Goal: Task Accomplishment & Management: Manage account settings

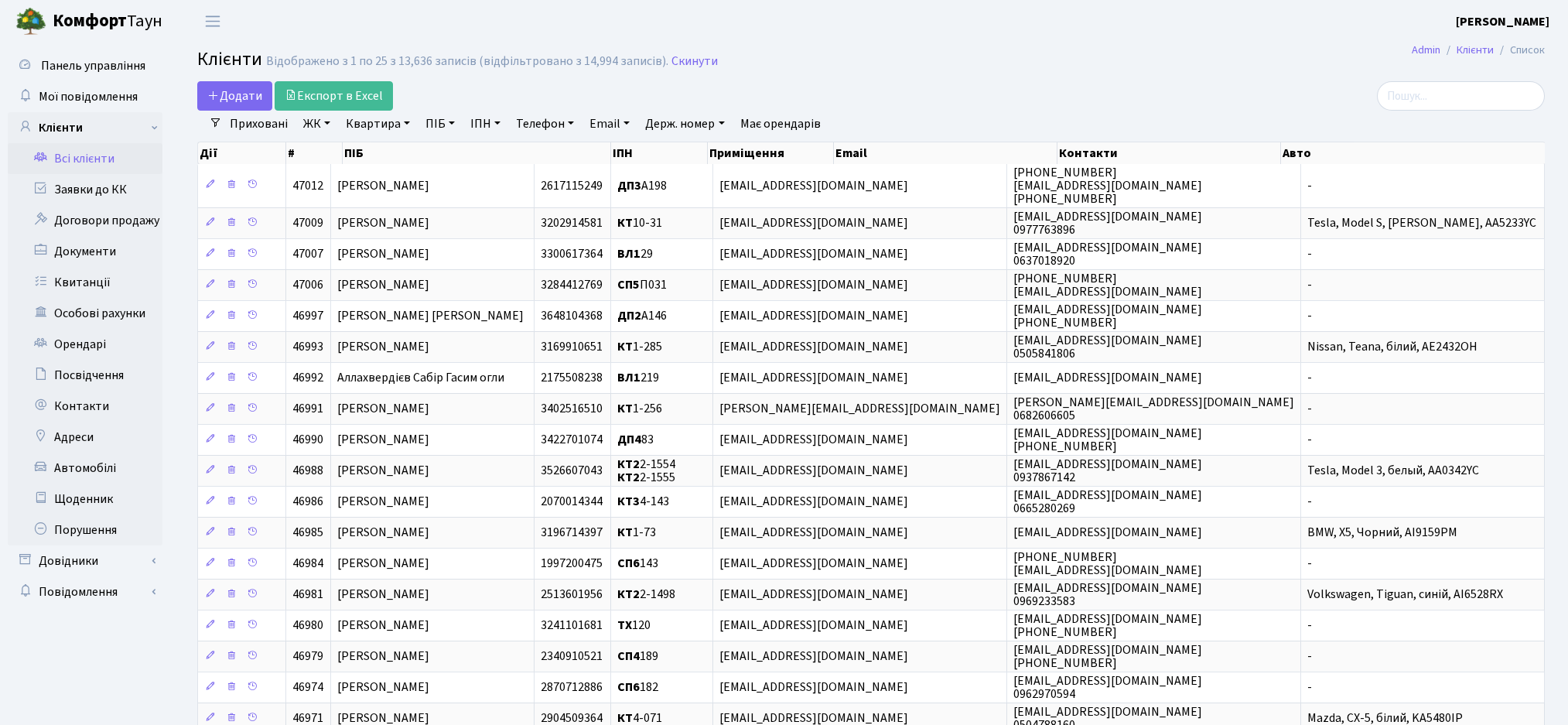
select select "25"
click at [1446, 98] on input "search" at bounding box center [1460, 95] width 168 height 30
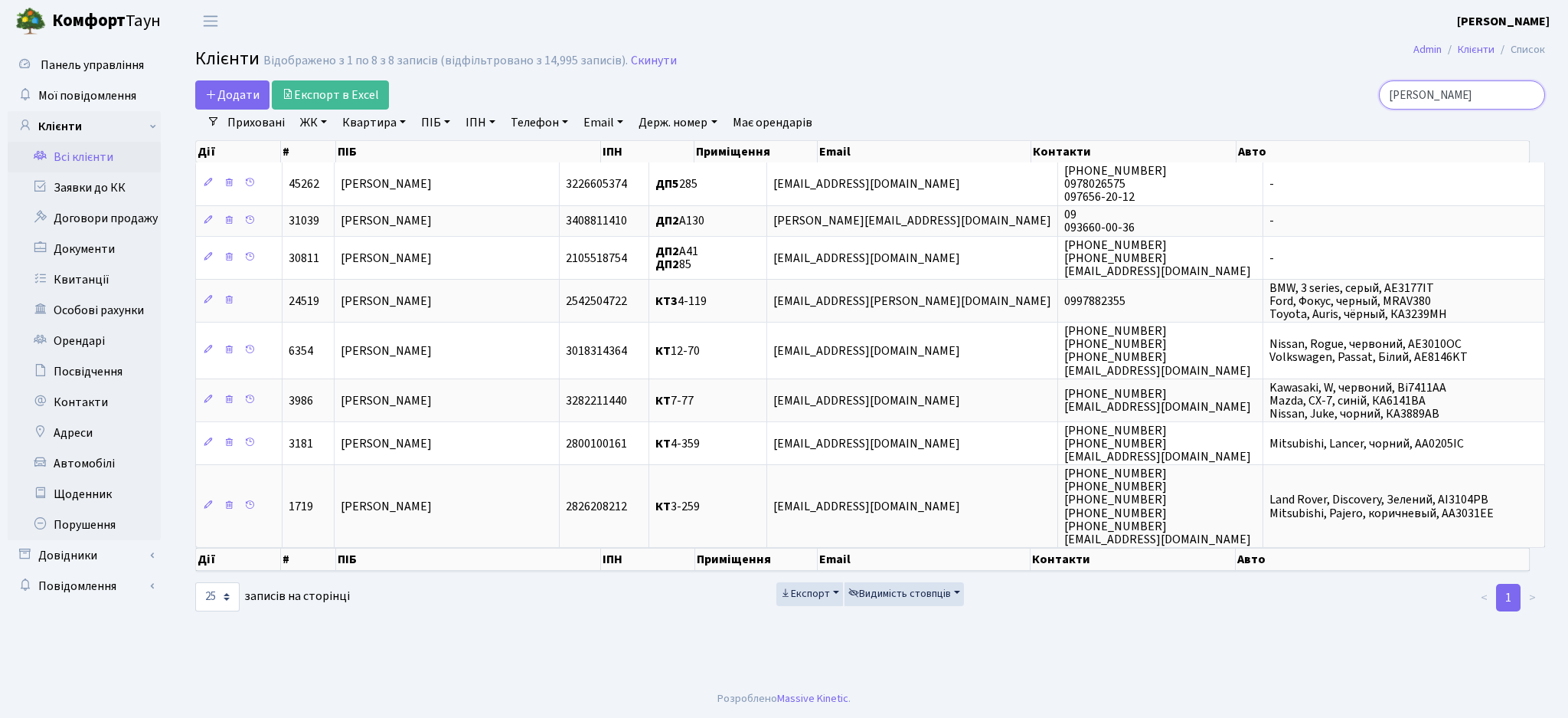
drag, startPoint x: 1486, startPoint y: 86, endPoint x: 1219, endPoint y: 120, distance: 269.2
click at [1231, 126] on div "Додати Експорт в Excel красов Фільтри Приховані ЖК ТХ, вул. Ділова, 1/2 КТ, вул…" at bounding box center [870, 346] width 1373 height 532
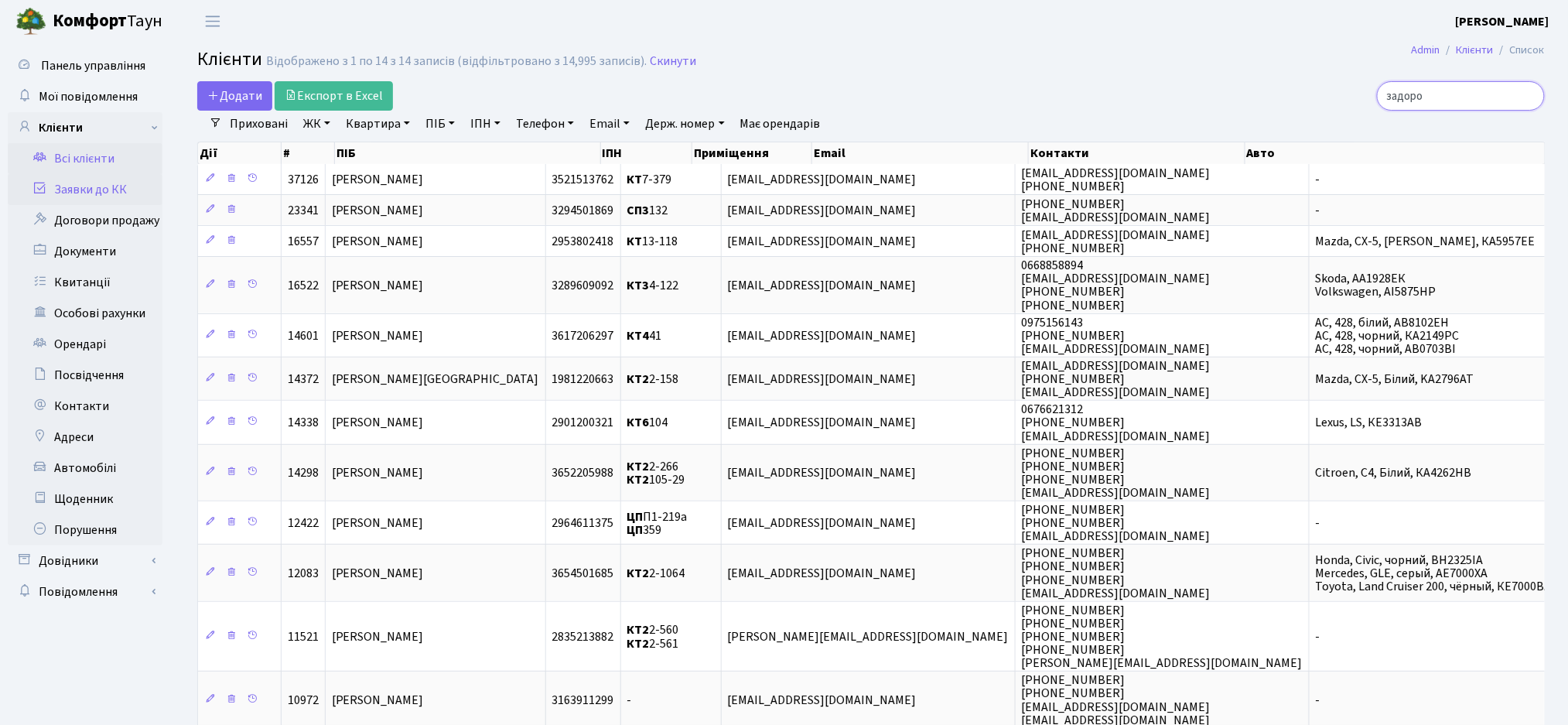
type input "задоро"
click at [113, 203] on link "Заявки до КК" at bounding box center [85, 190] width 154 height 30
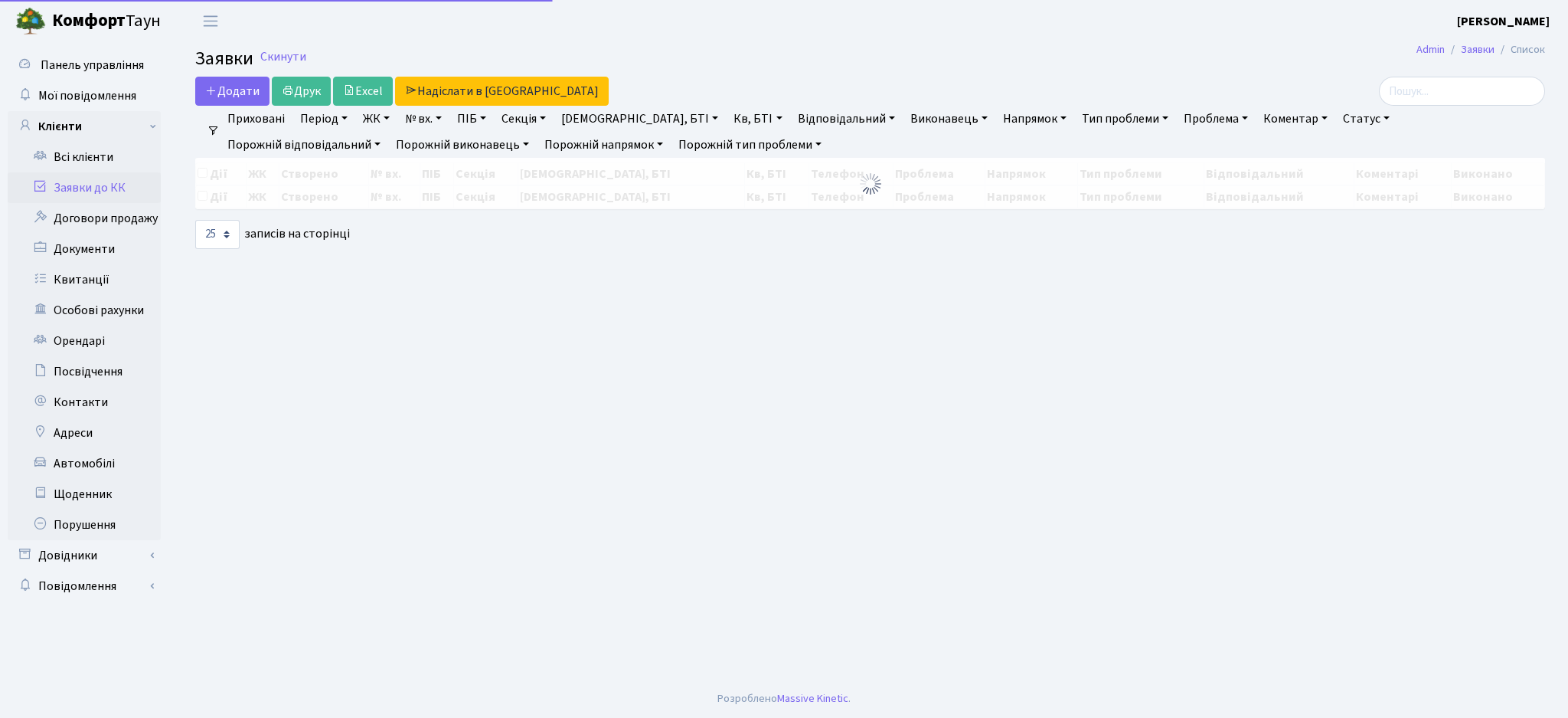
select select "25"
click at [1440, 97] on input "search" at bounding box center [1461, 91] width 166 height 29
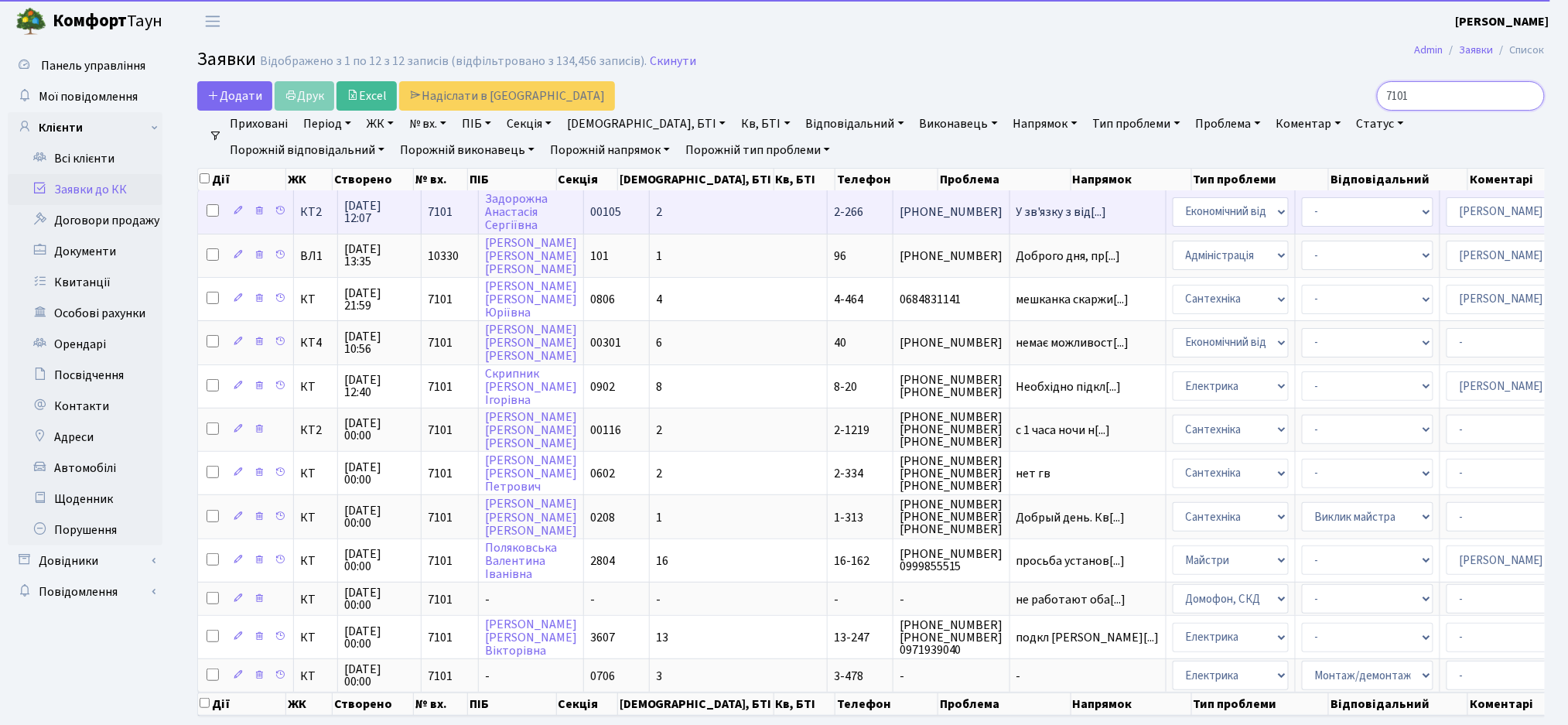
type input "7101"
click at [1010, 219] on td "У зв'язку з від[...]" at bounding box center [1088, 211] width 156 height 43
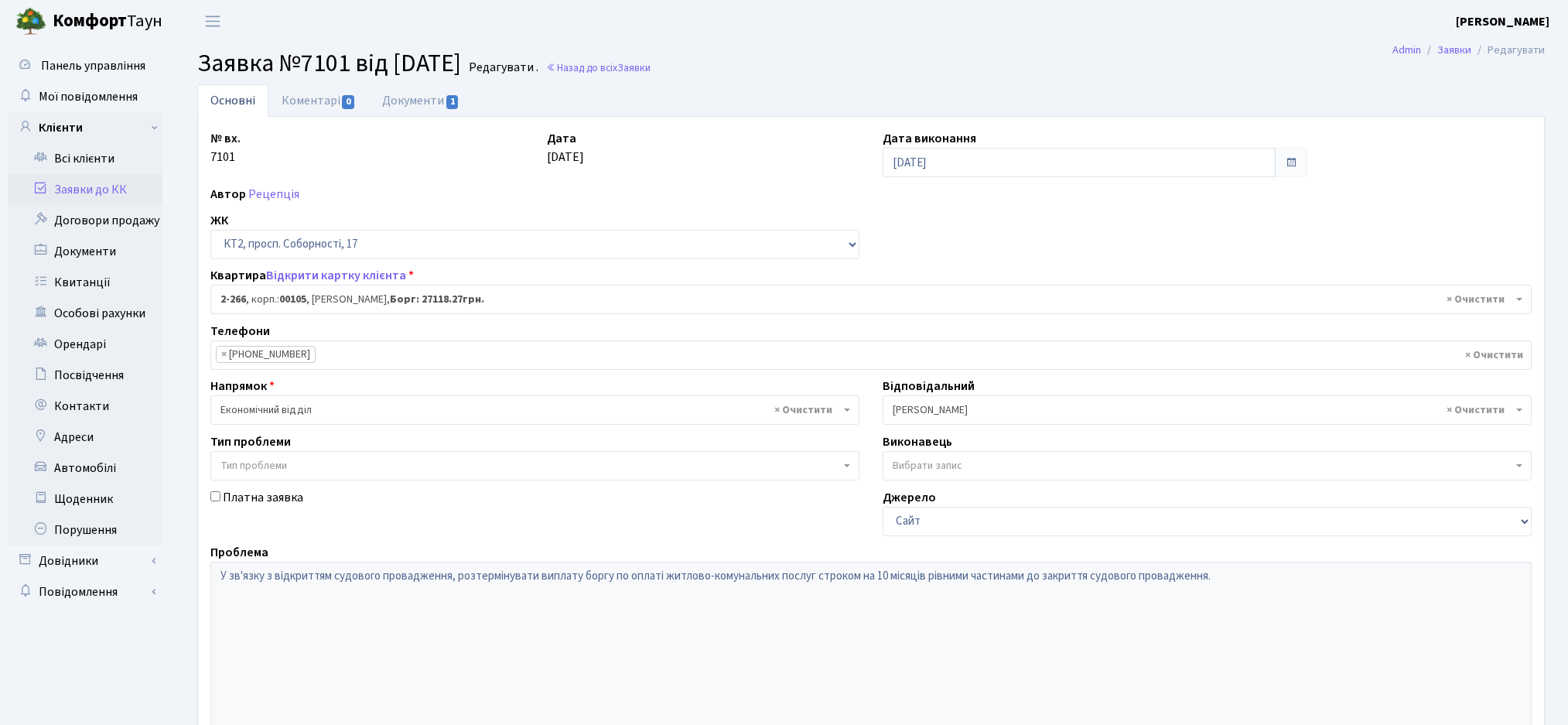
select select "15323"
click at [413, 97] on link "Документи 1" at bounding box center [420, 100] width 104 height 31
select select "25"
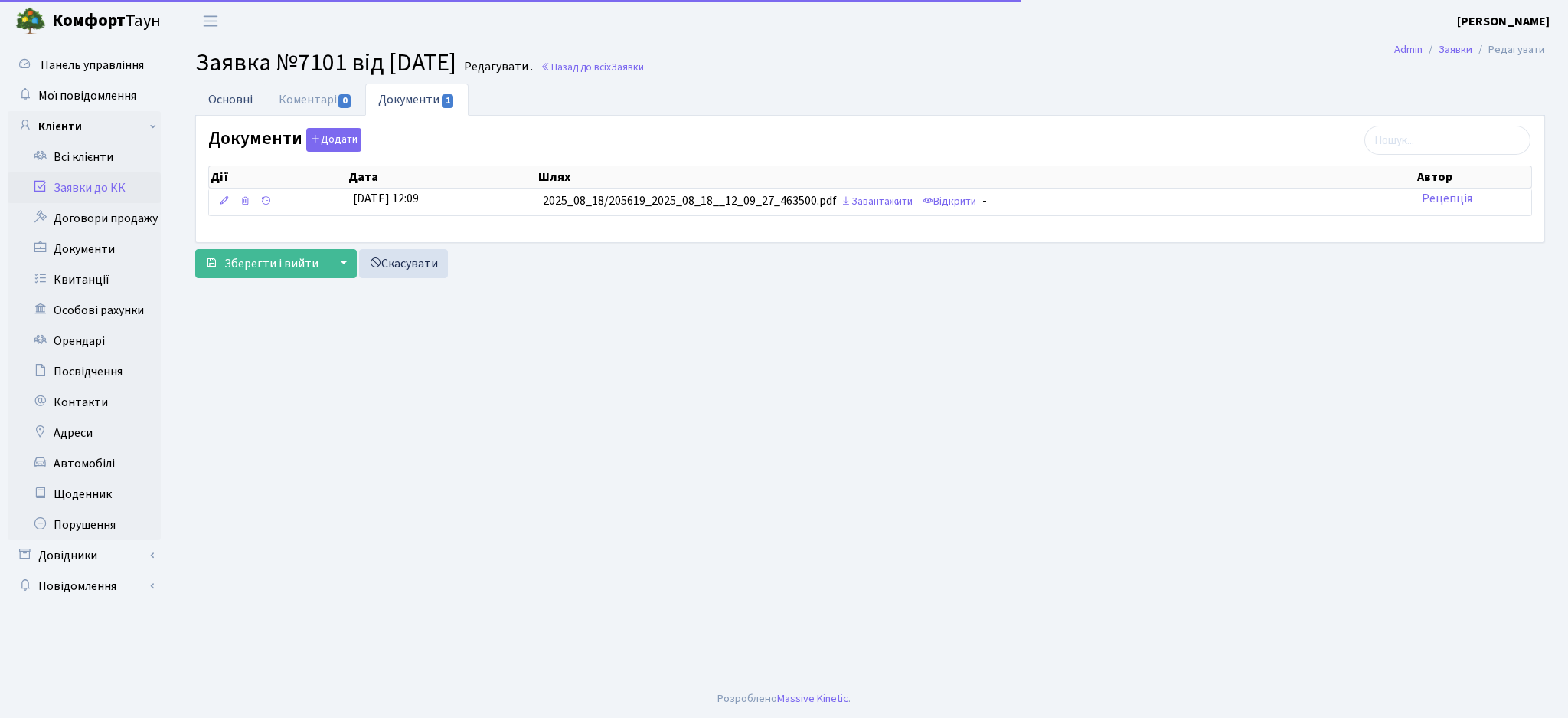
click at [224, 96] on link "Основні" at bounding box center [230, 99] width 71 height 31
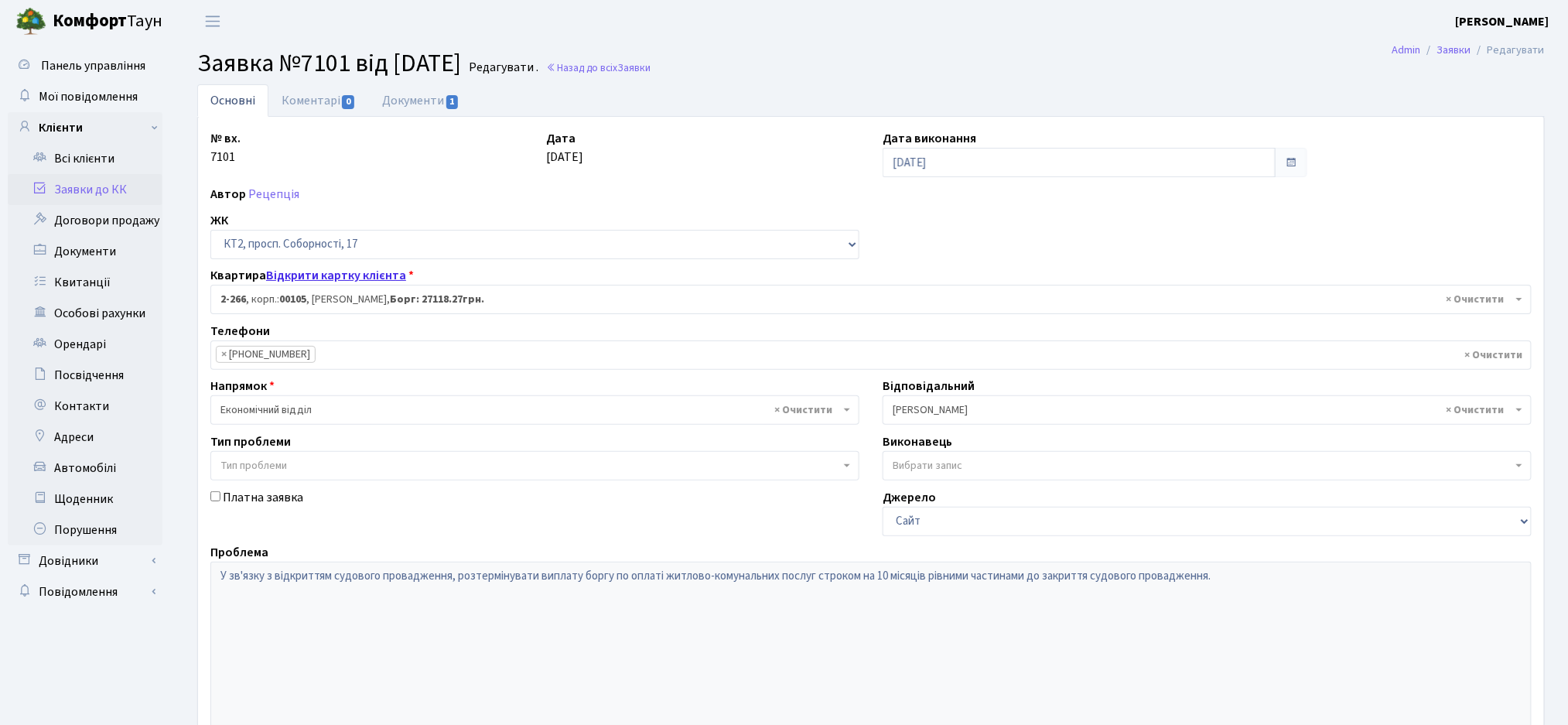
click at [384, 270] on link "Відкрити картку клієнта" at bounding box center [335, 275] width 140 height 17
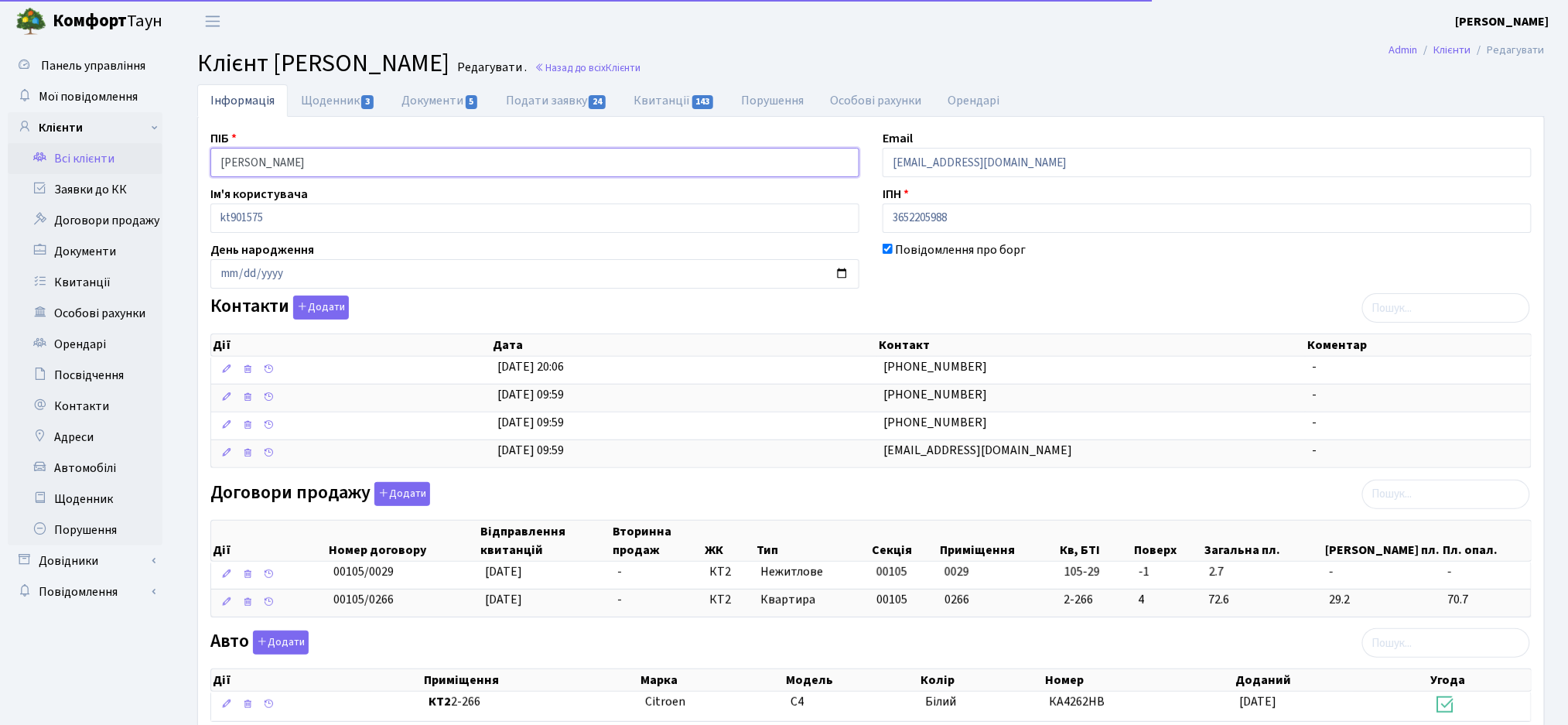
drag, startPoint x: 392, startPoint y: 153, endPoint x: 221, endPoint y: 161, distance: 171.2
click at [221, 161] on input "[PERSON_NAME]" at bounding box center [534, 162] width 649 height 30
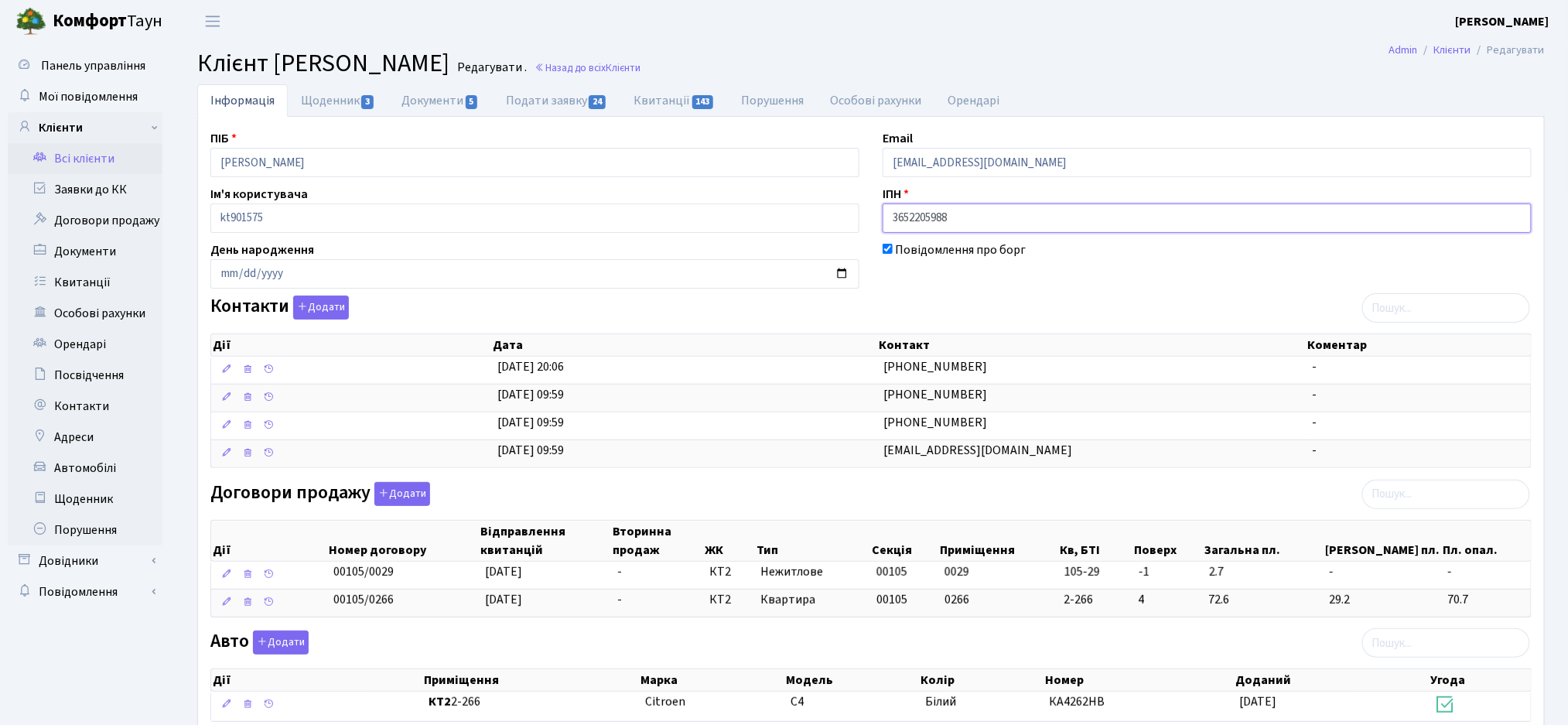
drag, startPoint x: 982, startPoint y: 217, endPoint x: 857, endPoint y: 214, distance: 125.0
click at [857, 214] on div "ПІБ Задорожна Анастасія Сергіївна Email z1717z@gmail.com Ім'я користувача kt901…" at bounding box center [871, 591] width 1344 height 922
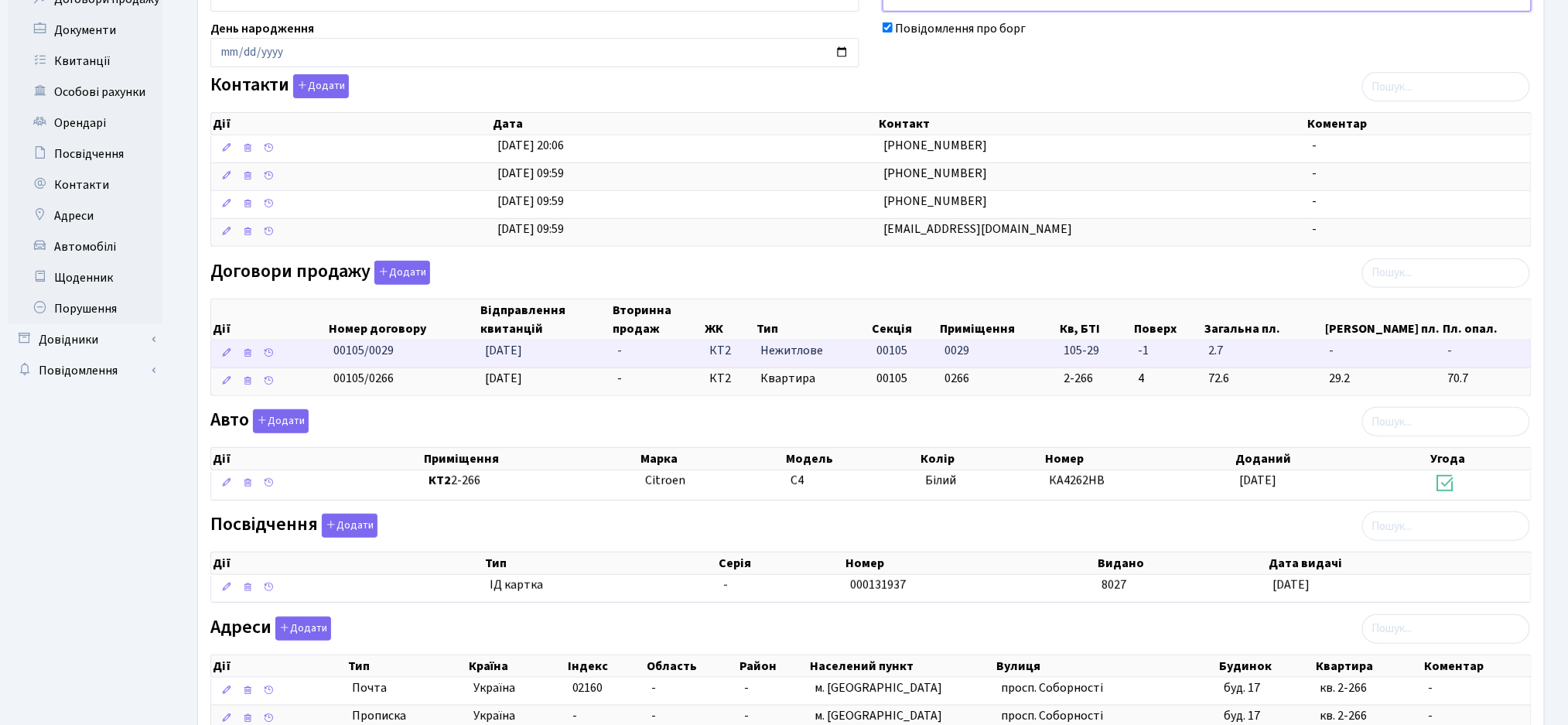
scroll to position [424, 0]
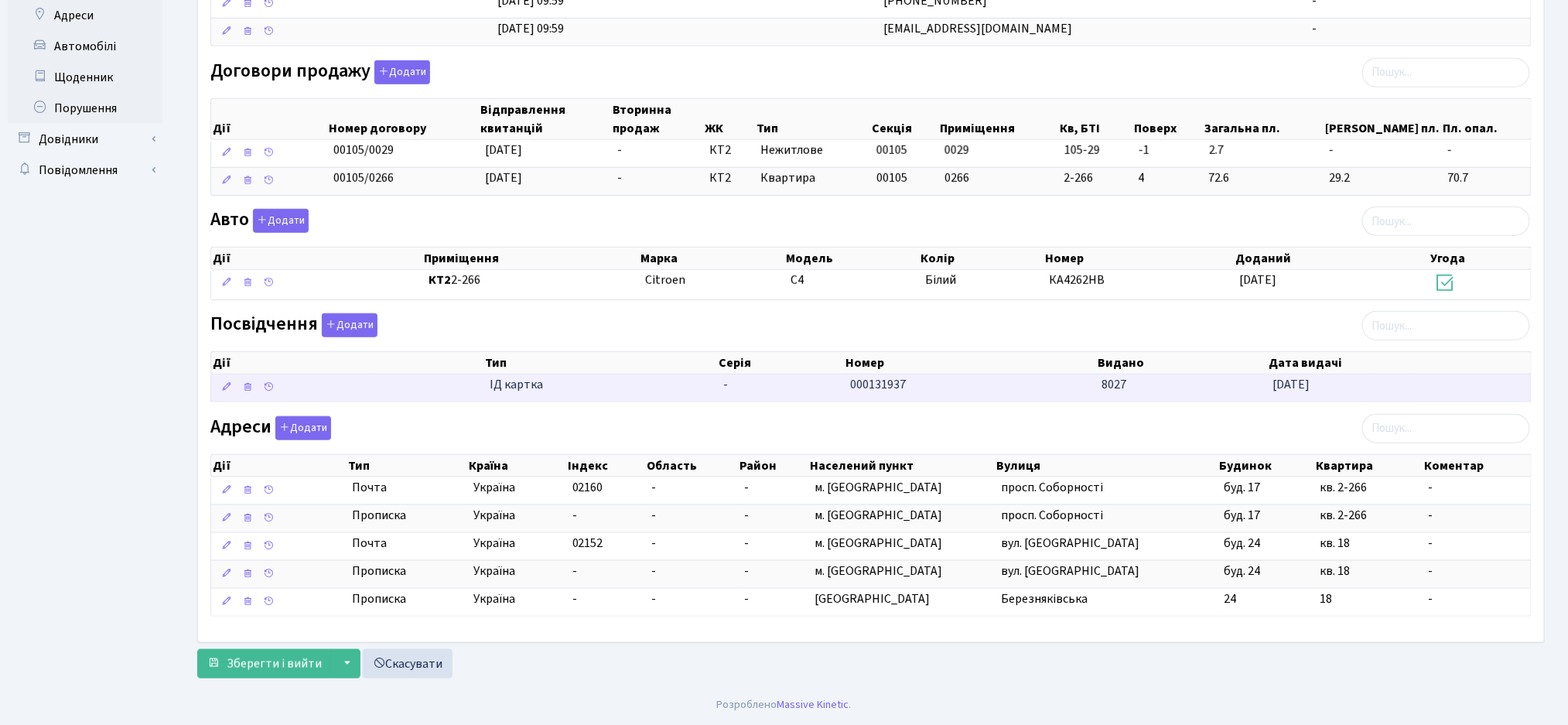
click at [529, 387] on span "ІД картка" at bounding box center [600, 385] width 221 height 18
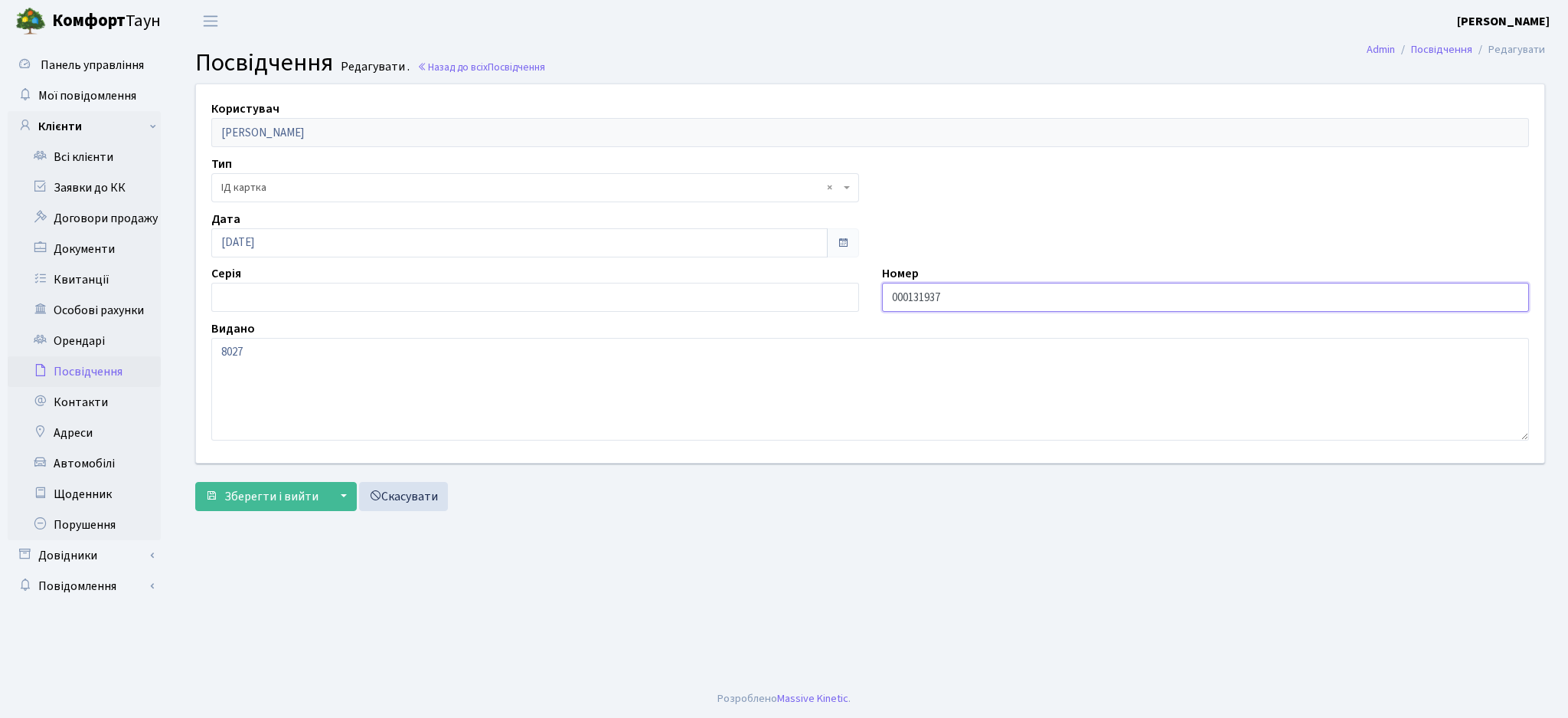
drag, startPoint x: 990, startPoint y: 299, endPoint x: 882, endPoint y: 299, distance: 108.0
click at [882, 299] on input "000131937" at bounding box center [1205, 297] width 648 height 29
click at [245, 492] on span "Зберегти і вийти" at bounding box center [272, 496] width 94 height 17
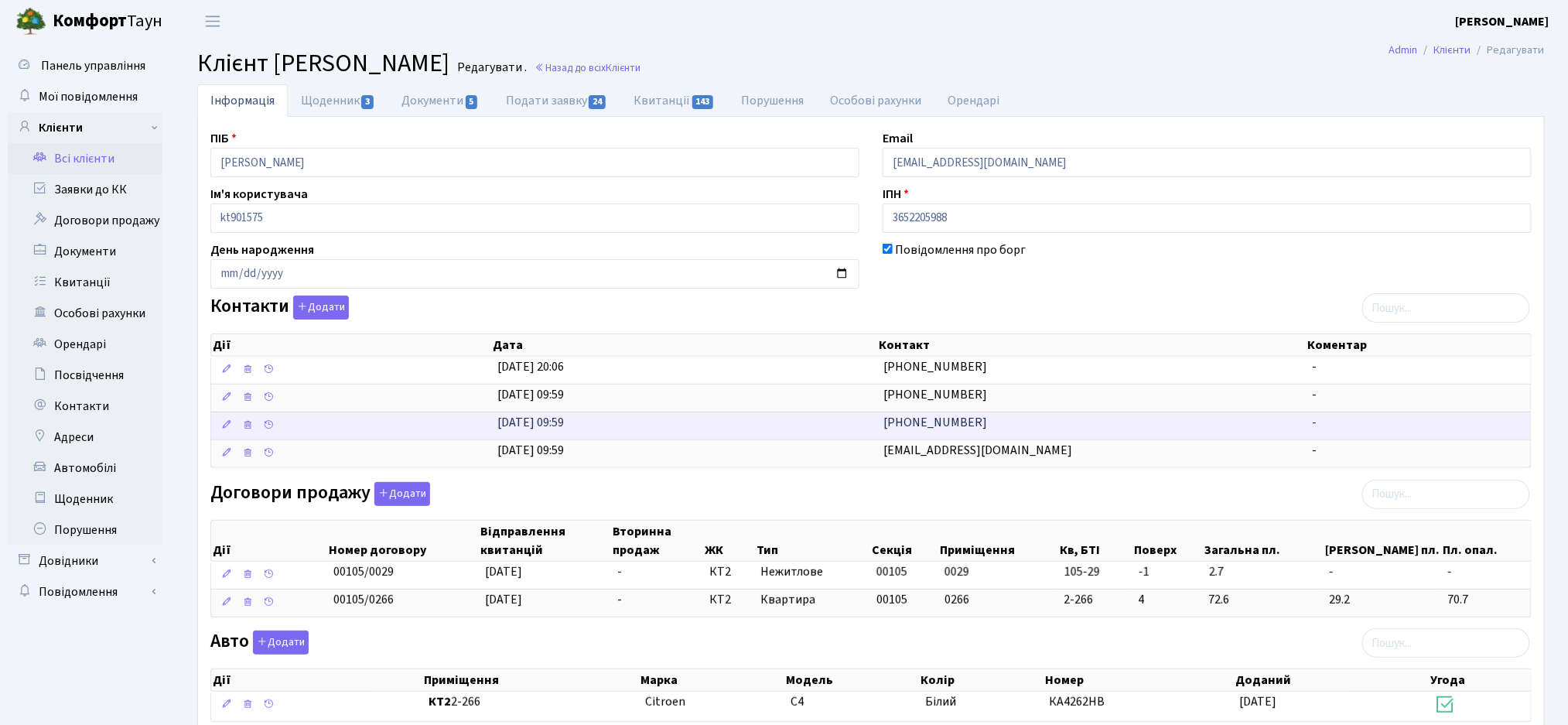
drag, startPoint x: 868, startPoint y: 347, endPoint x: 975, endPoint y: 436, distance: 139.2
click at [975, 436] on div "Дії Дата Контакт Коментар Дії Дата Контакт Коментар [DATE] 20:06 [PHONE_NUMBER]…" at bounding box center [871, 398] width 1321 height 139
copy div "Дата Контакт Коментар Дії Дата Контакт Коментар [DATE] 20:06 [PHONE_NUMBER] - […"
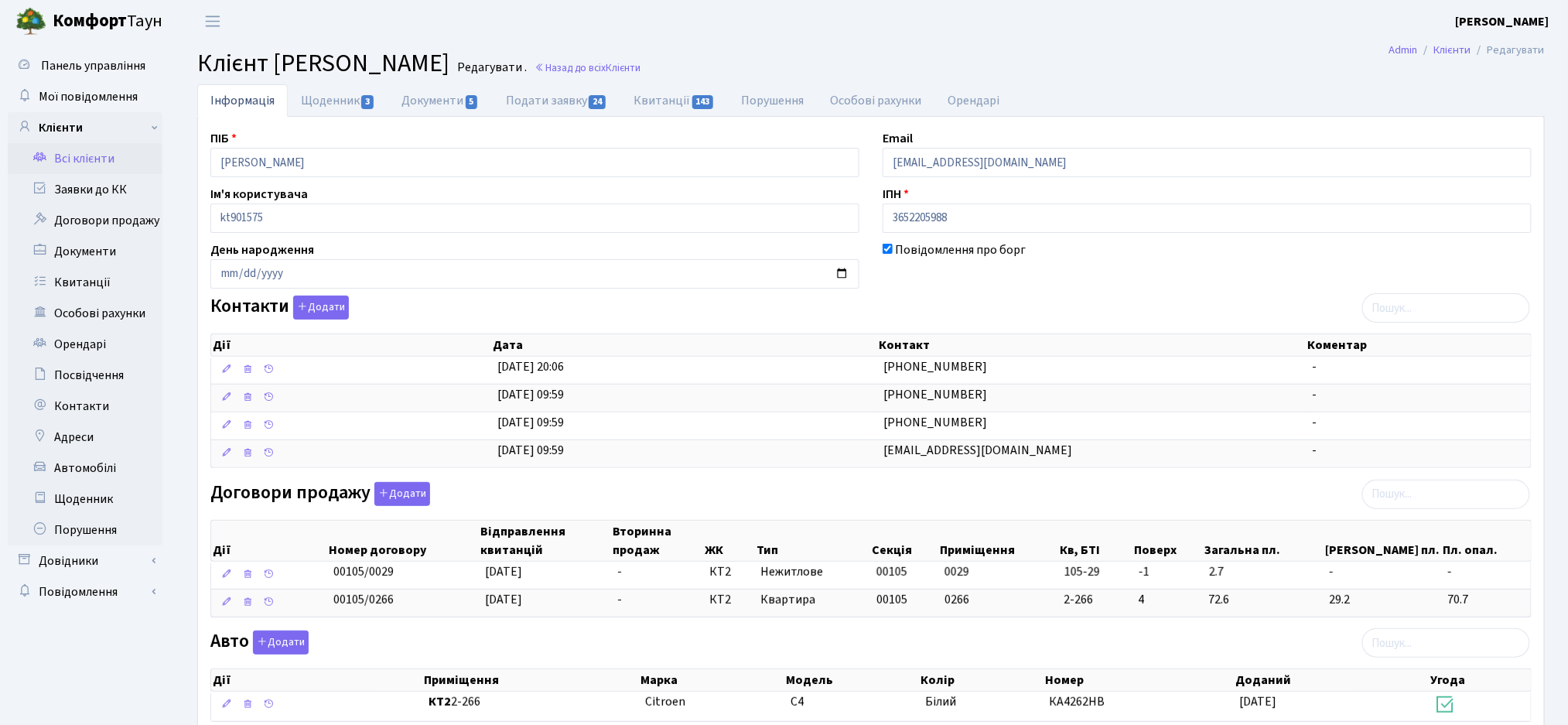
drag, startPoint x: 944, startPoint y: 281, endPoint x: 958, endPoint y: 256, distance: 28.7
click at [945, 279] on div "Повідомлення про борг" at bounding box center [1207, 265] width 673 height 48
drag, startPoint x: 1009, startPoint y: 162, endPoint x: 877, endPoint y: 165, distance: 132.0
click at [877, 165] on div "Email z1717z@gmail.com" at bounding box center [1207, 153] width 673 height 48
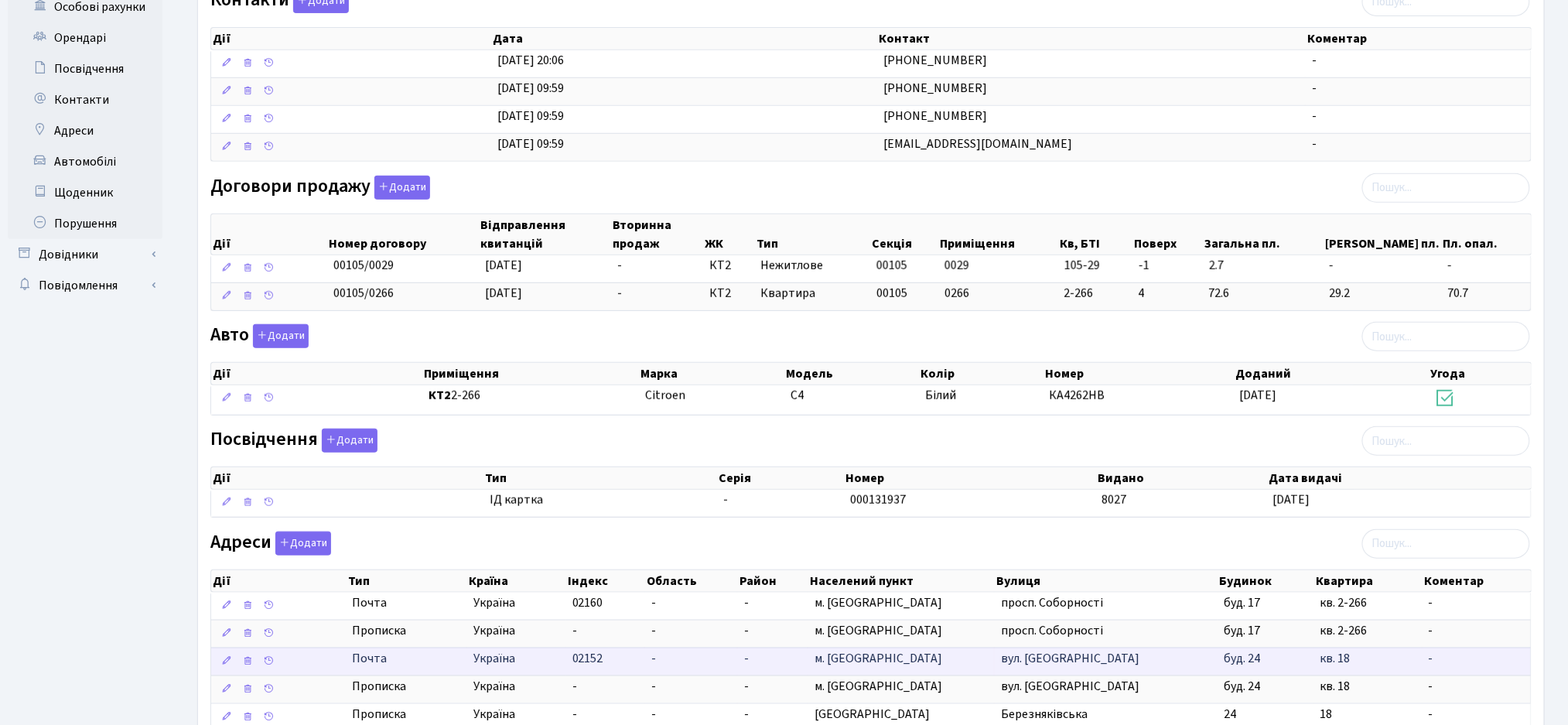
scroll to position [424, 0]
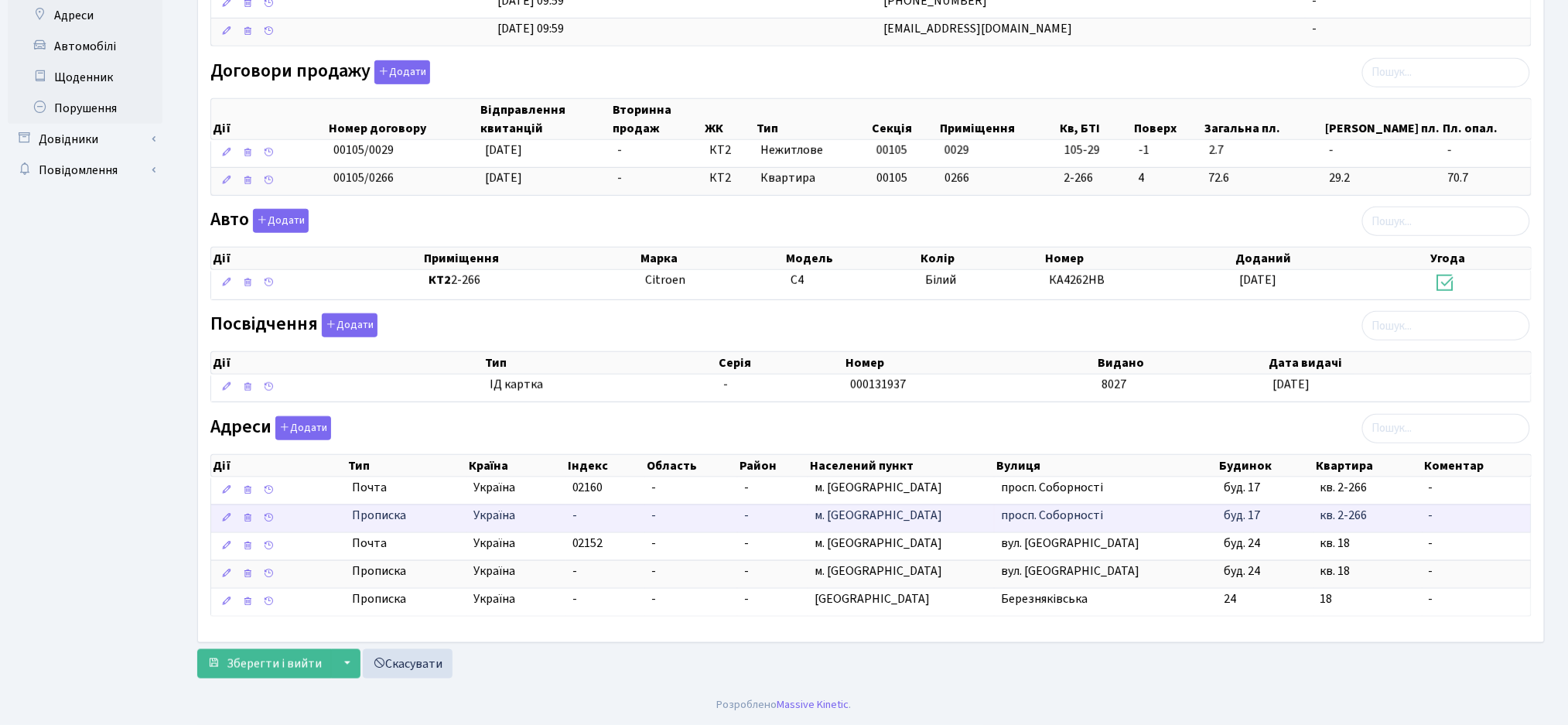
drag, startPoint x: 1381, startPoint y: 576, endPoint x: 352, endPoint y: 506, distance: 1031.4
click at [352, 506] on tbody "Почта Україна 02160 - - м. Київ просп. Соборності буд. 17 кв. 2-266 -" at bounding box center [871, 546] width 1319 height 138
copy tbody "Прописка Україна - - - м. Київ просп. Соборності буд. 17 кв. 2-266 - Почта Укра…"
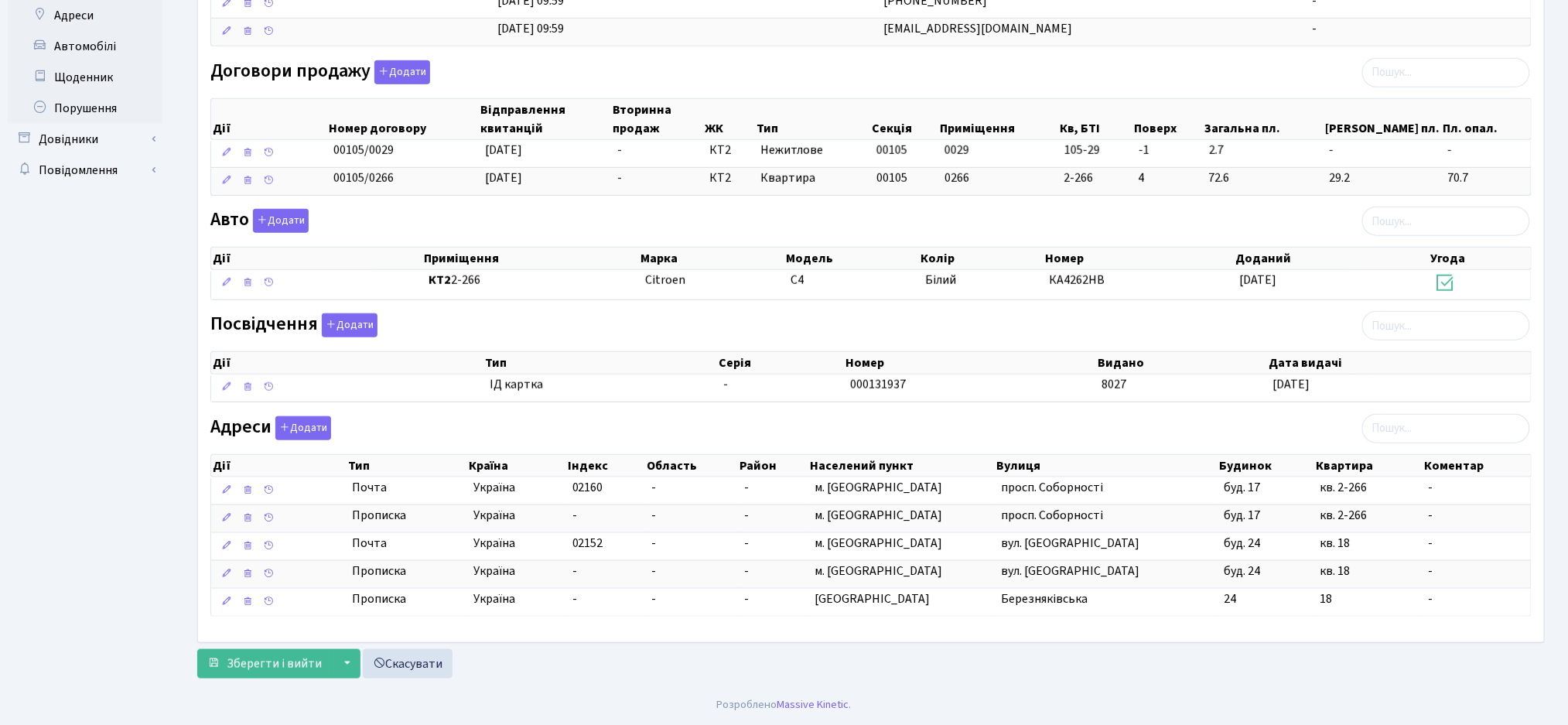
click at [725, 657] on div "Зберегти і вийти ▼ Зберегти та продовжити редагування Зберегти та створити Скас…" at bounding box center [871, 663] width 1347 height 30
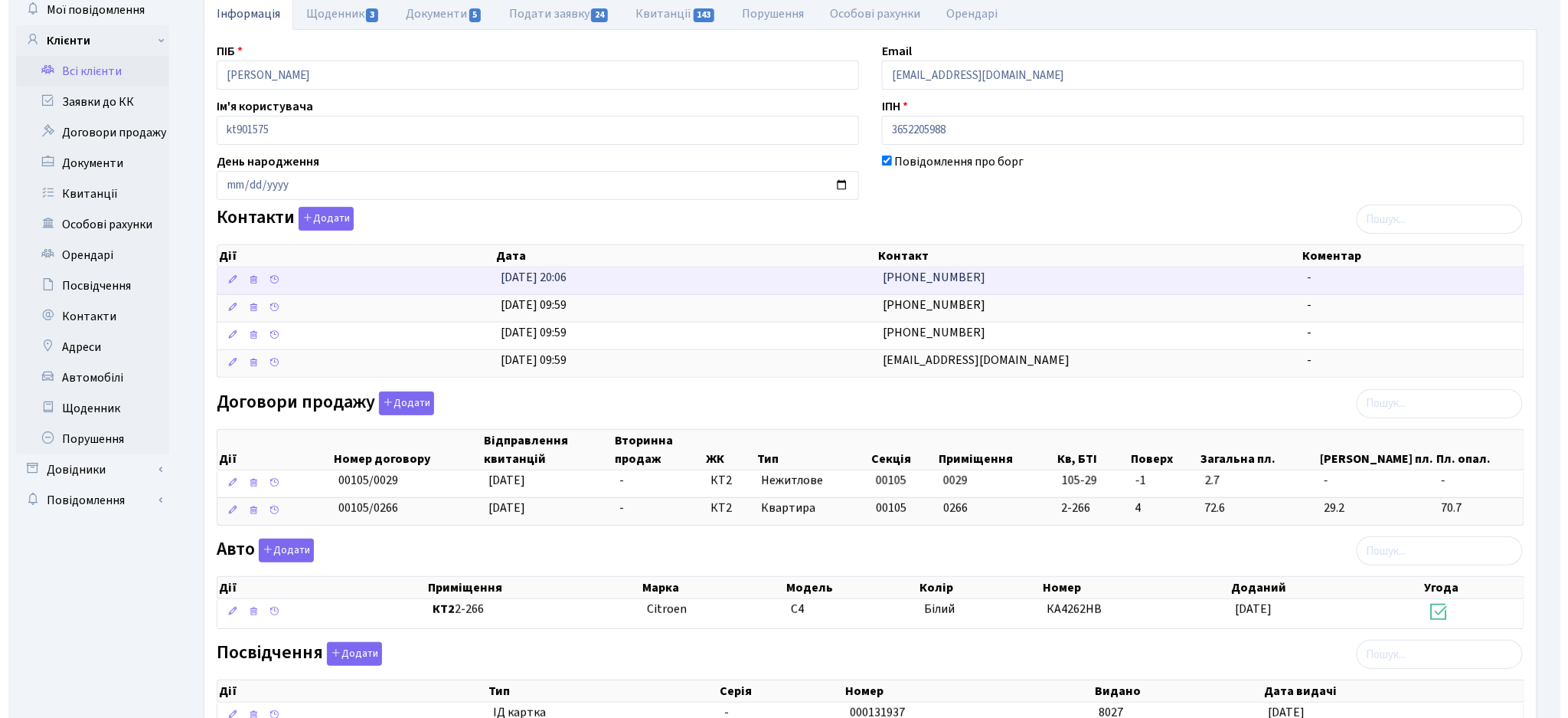
scroll to position [0, 0]
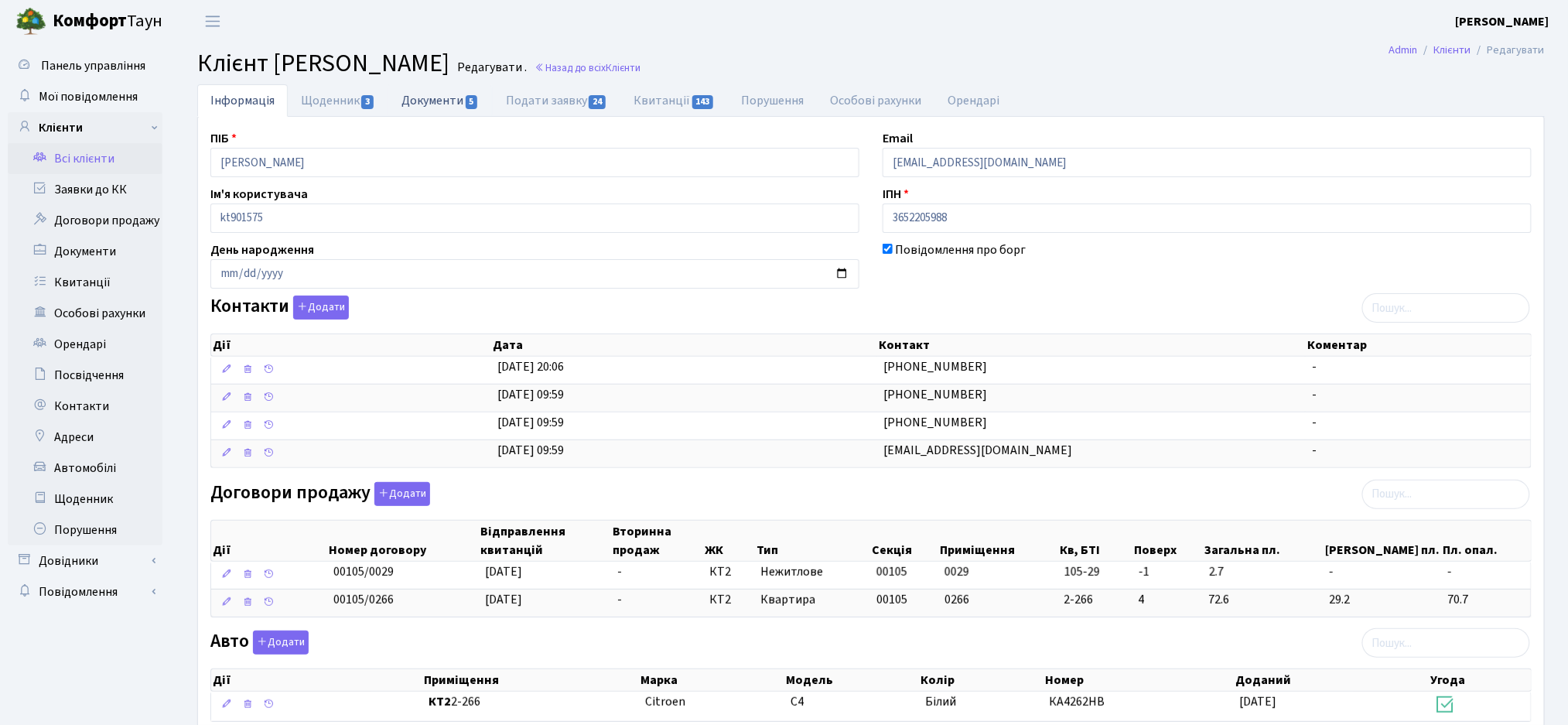
click at [471, 102] on span "5" at bounding box center [472, 102] width 12 height 14
select select "25"
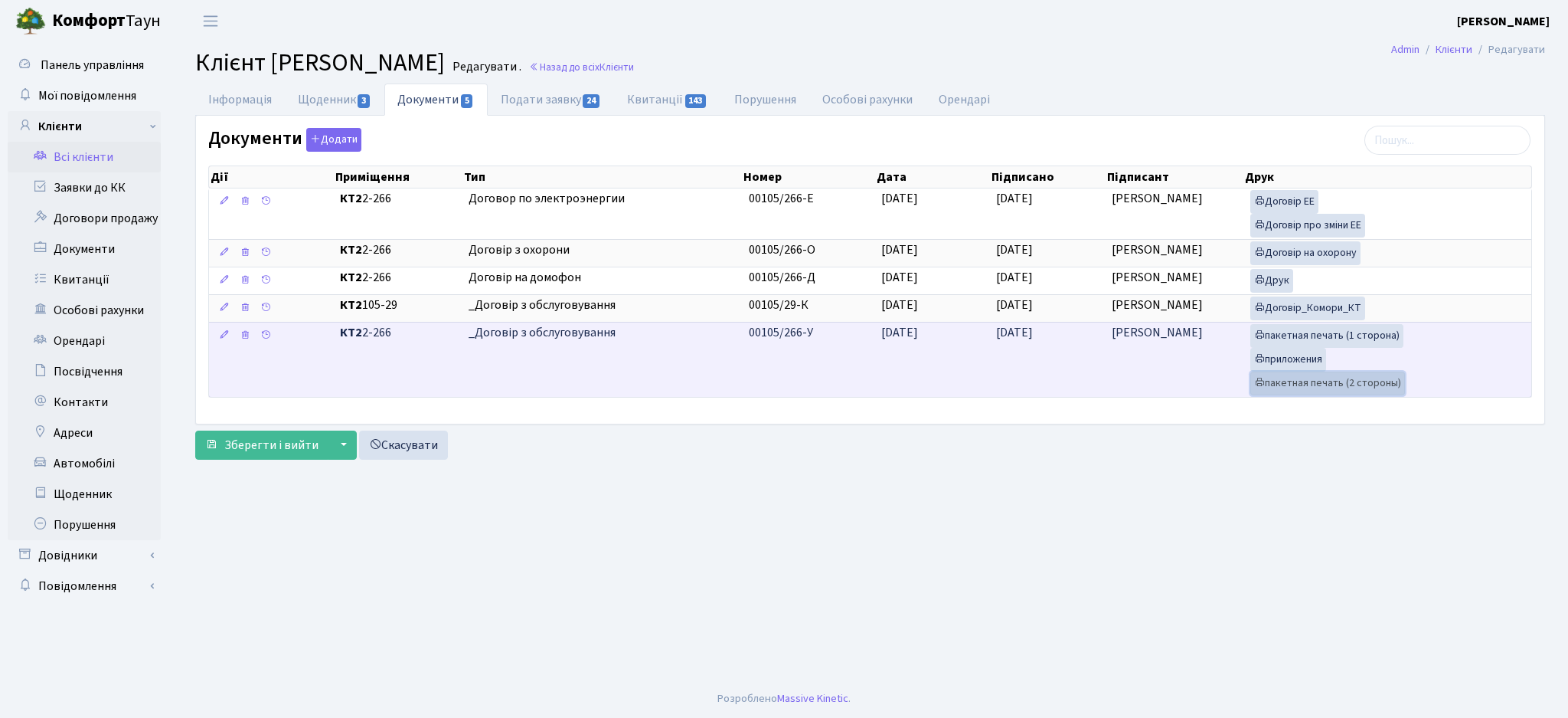
click at [1301, 379] on link "пакетная печать (2 стороны)" at bounding box center [1328, 383] width 155 height 24
drag, startPoint x: 819, startPoint y: 334, endPoint x: 747, endPoint y: 331, distance: 72.1
click at [747, 331] on td "00105/266-У" at bounding box center [809, 359] width 132 height 75
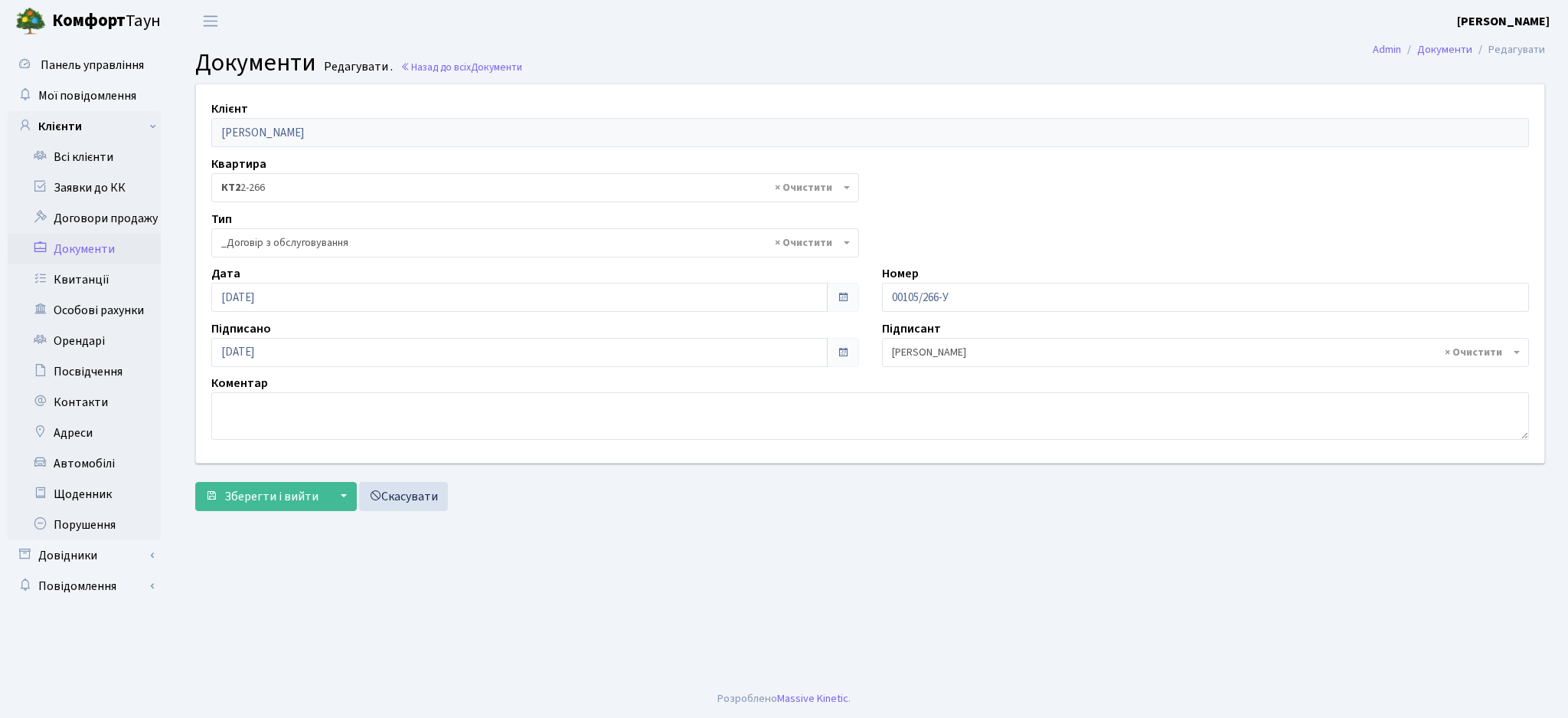
select select "289"
drag, startPoint x: 961, startPoint y: 293, endPoint x: 870, endPoint y: 297, distance: 91.1
click at [870, 297] on div "Номер 00105/266-У" at bounding box center [1205, 288] width 670 height 47
click at [241, 503] on span "Зберегти і вийти" at bounding box center [272, 496] width 94 height 17
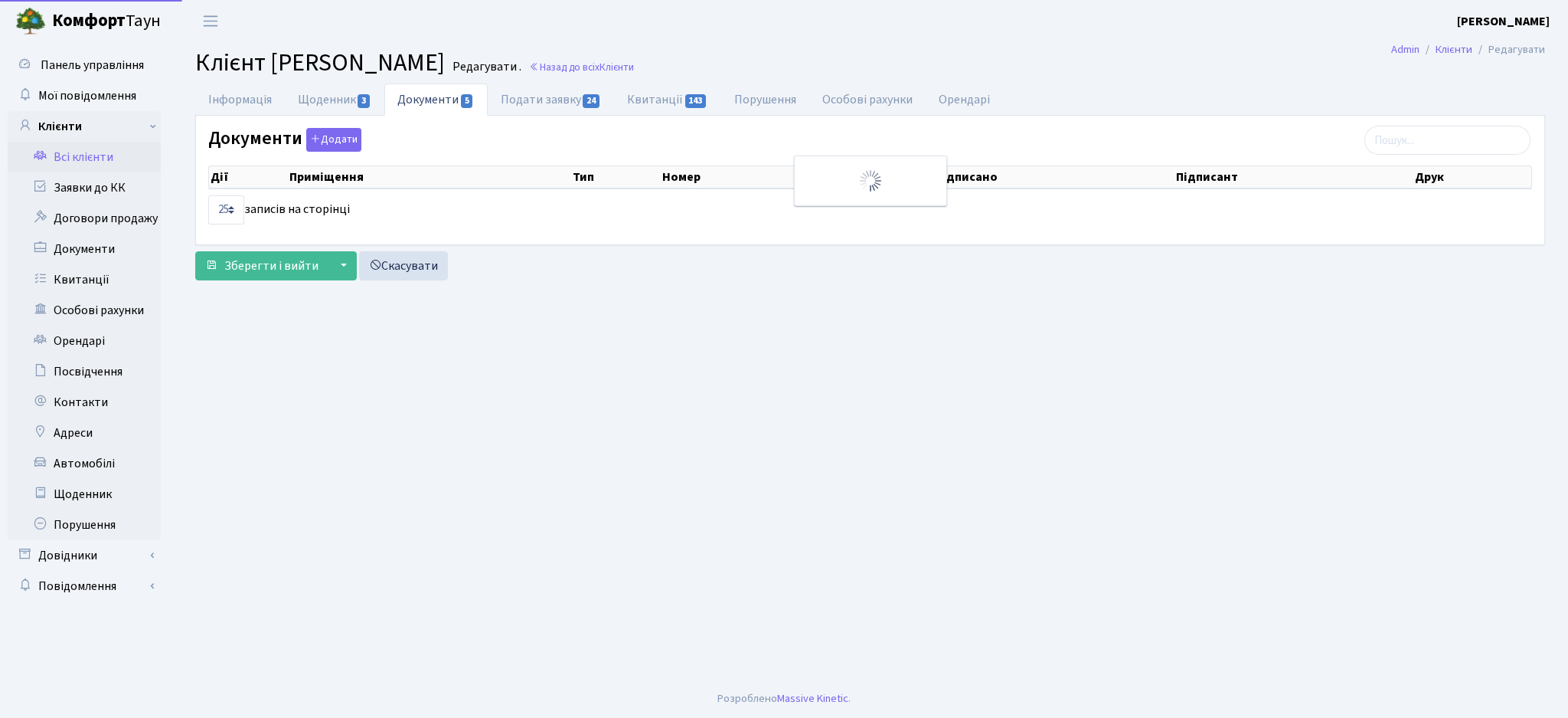
select select "25"
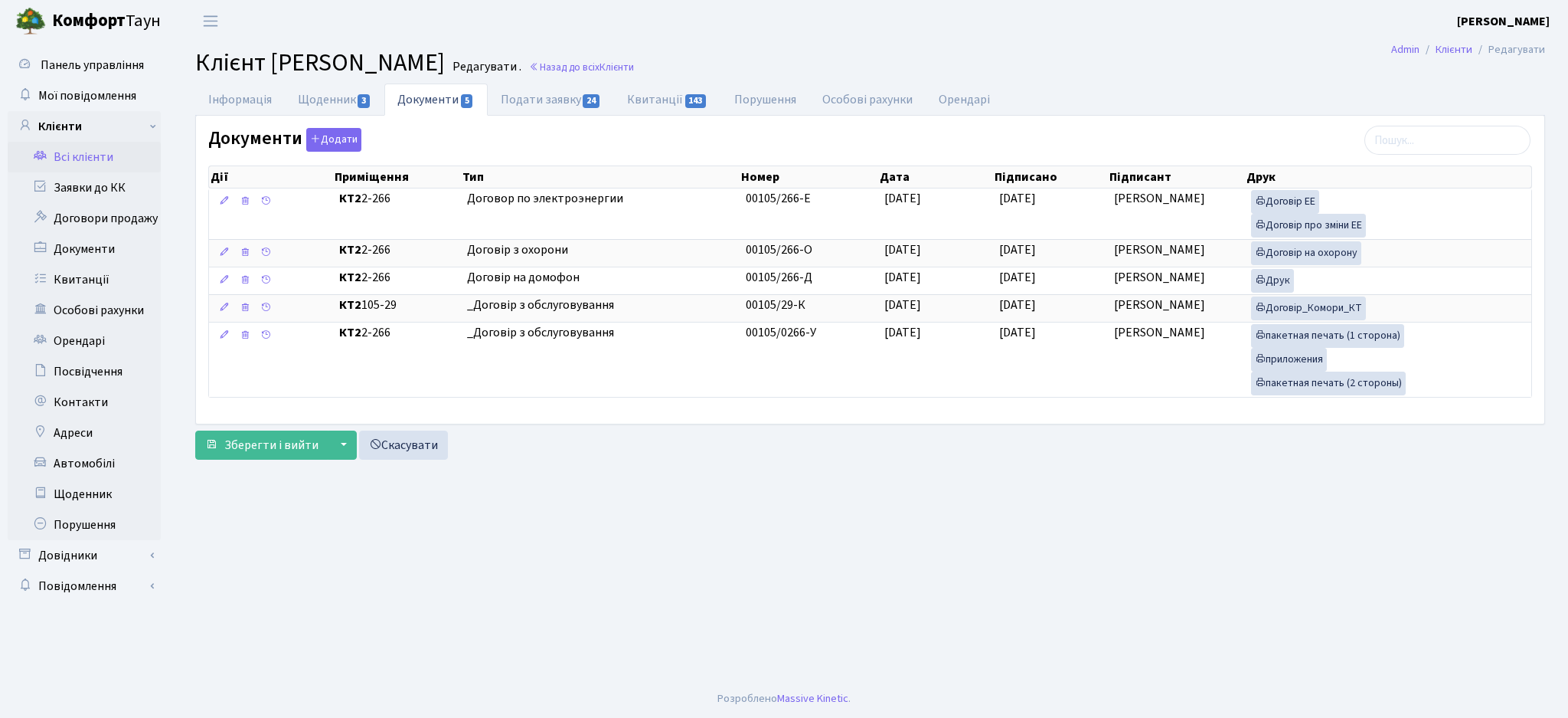
drag, startPoint x: 603, startPoint y: 62, endPoint x: 276, endPoint y: 59, distance: 327.0
click at [276, 59] on span "Клієнт [PERSON_NAME]" at bounding box center [320, 62] width 250 height 35
copy span "[PERSON_NAME]"
click at [397, 51] on span "Клієнт Задорожна Анастасія Сергіївна" at bounding box center [320, 62] width 250 height 35
click at [236, 98] on link "Інформація" at bounding box center [239, 99] width 90 height 31
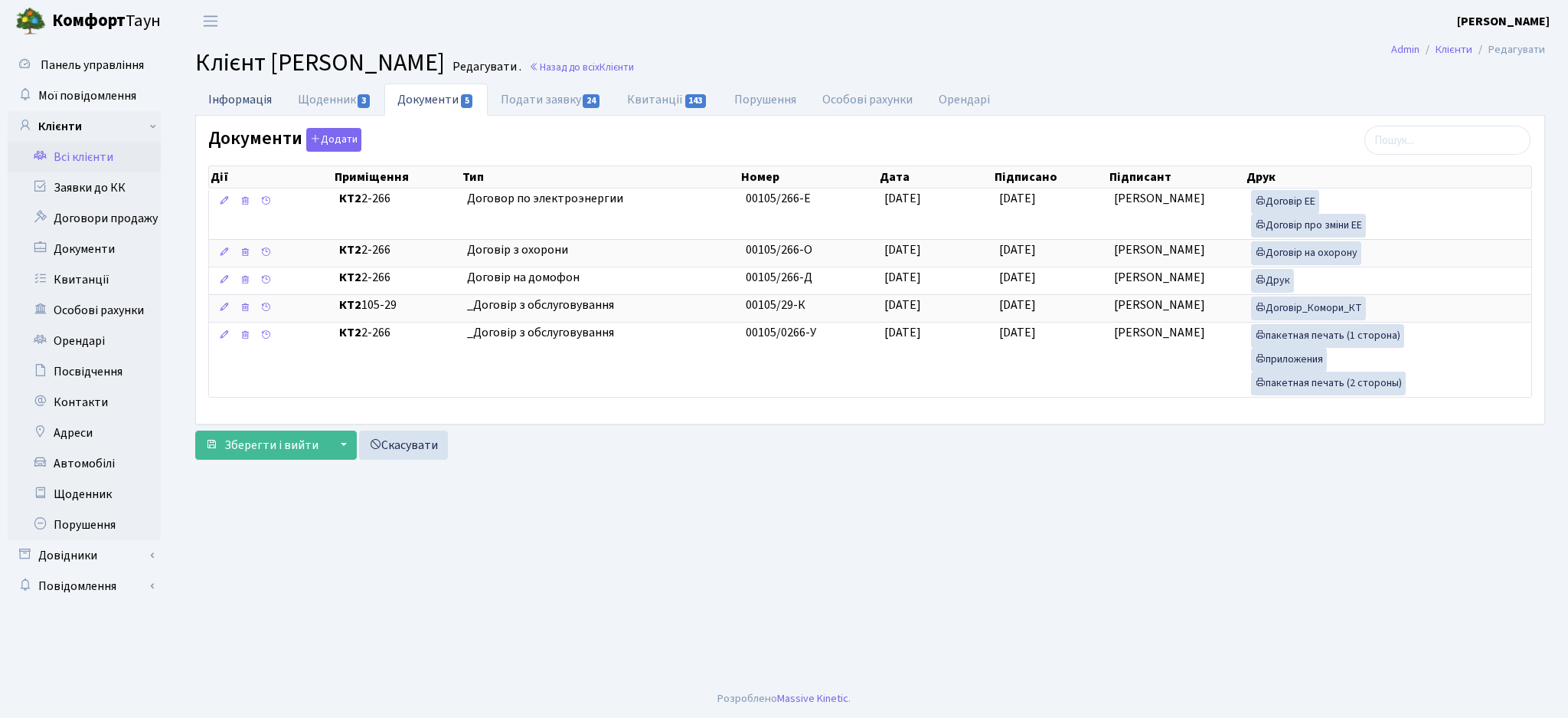
select select "25"
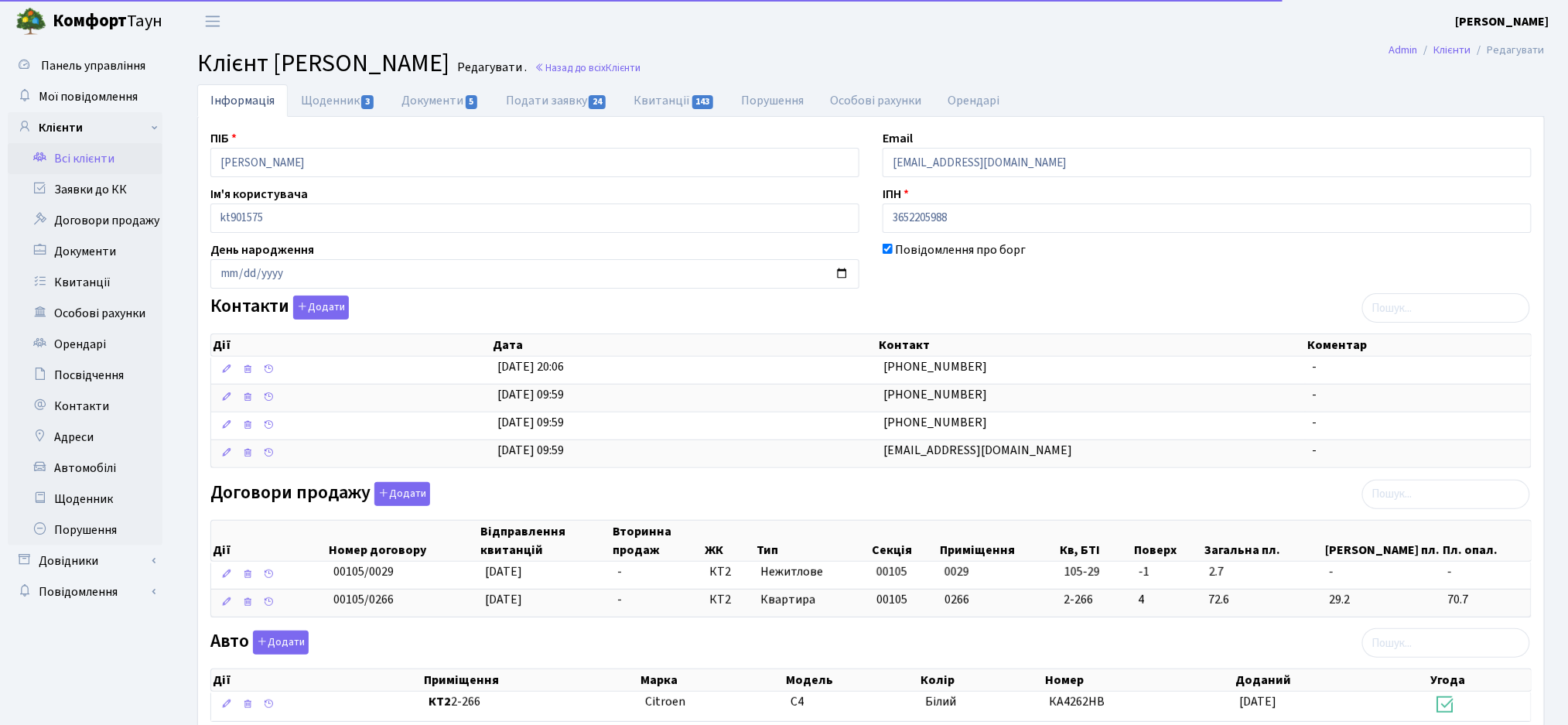
click at [85, 159] on link "Всі клієнти" at bounding box center [85, 158] width 154 height 30
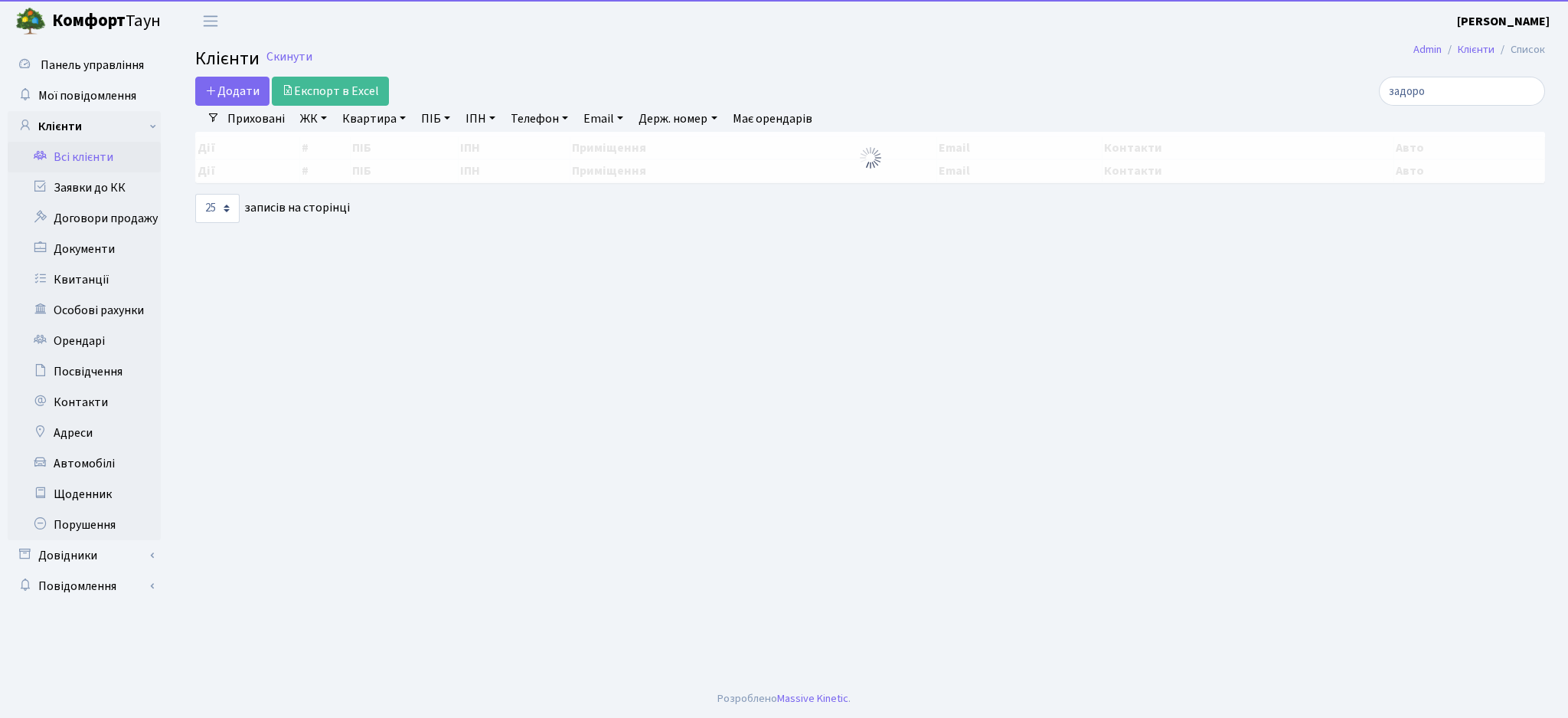
select select "25"
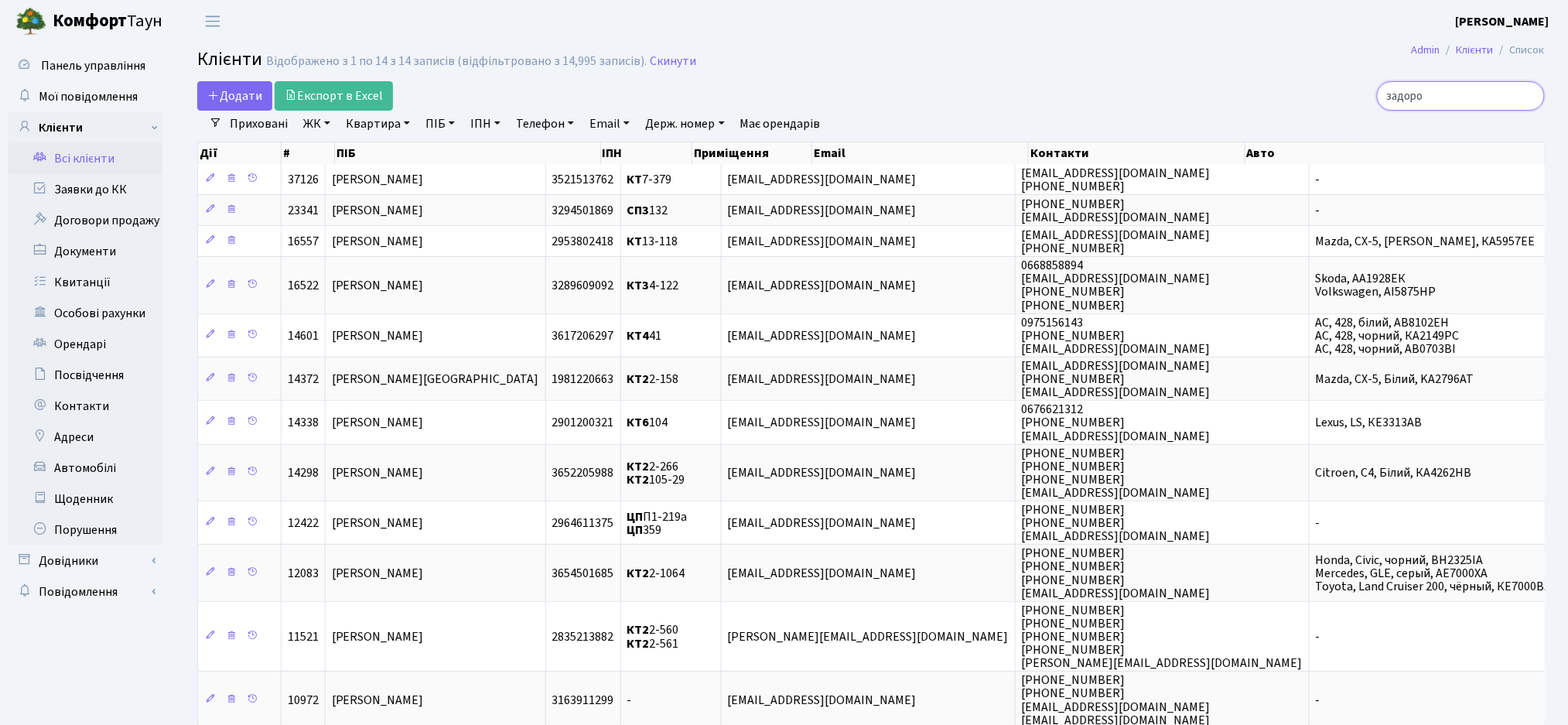
drag, startPoint x: 1383, startPoint y: 94, endPoint x: 1243, endPoint y: 87, distance: 140.2
click at [1247, 90] on div "задоро" at bounding box center [1328, 95] width 434 height 30
paste input "акс Елі"
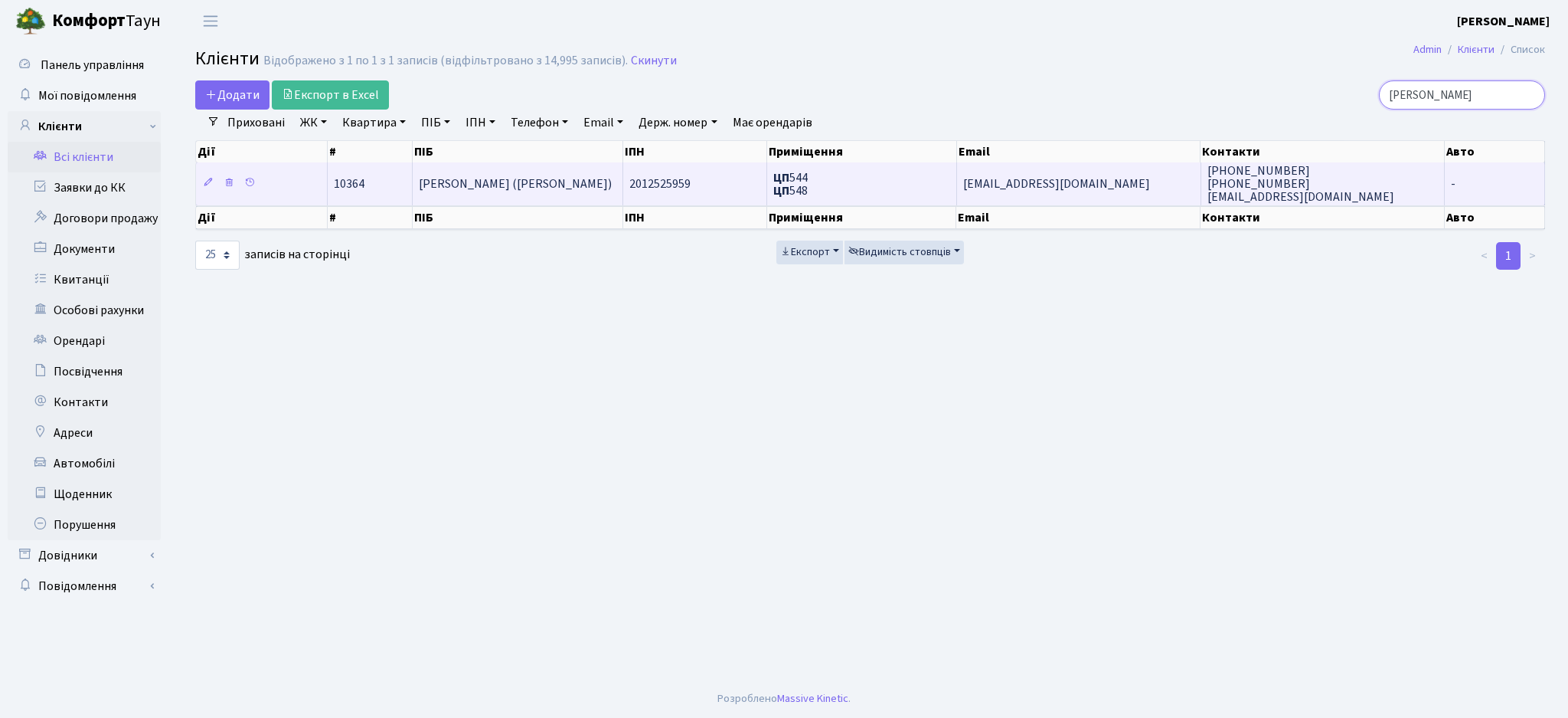
type input "Макс Елі"
click at [881, 187] on td "ЦП 544 ЦП 548" at bounding box center [862, 183] width 190 height 42
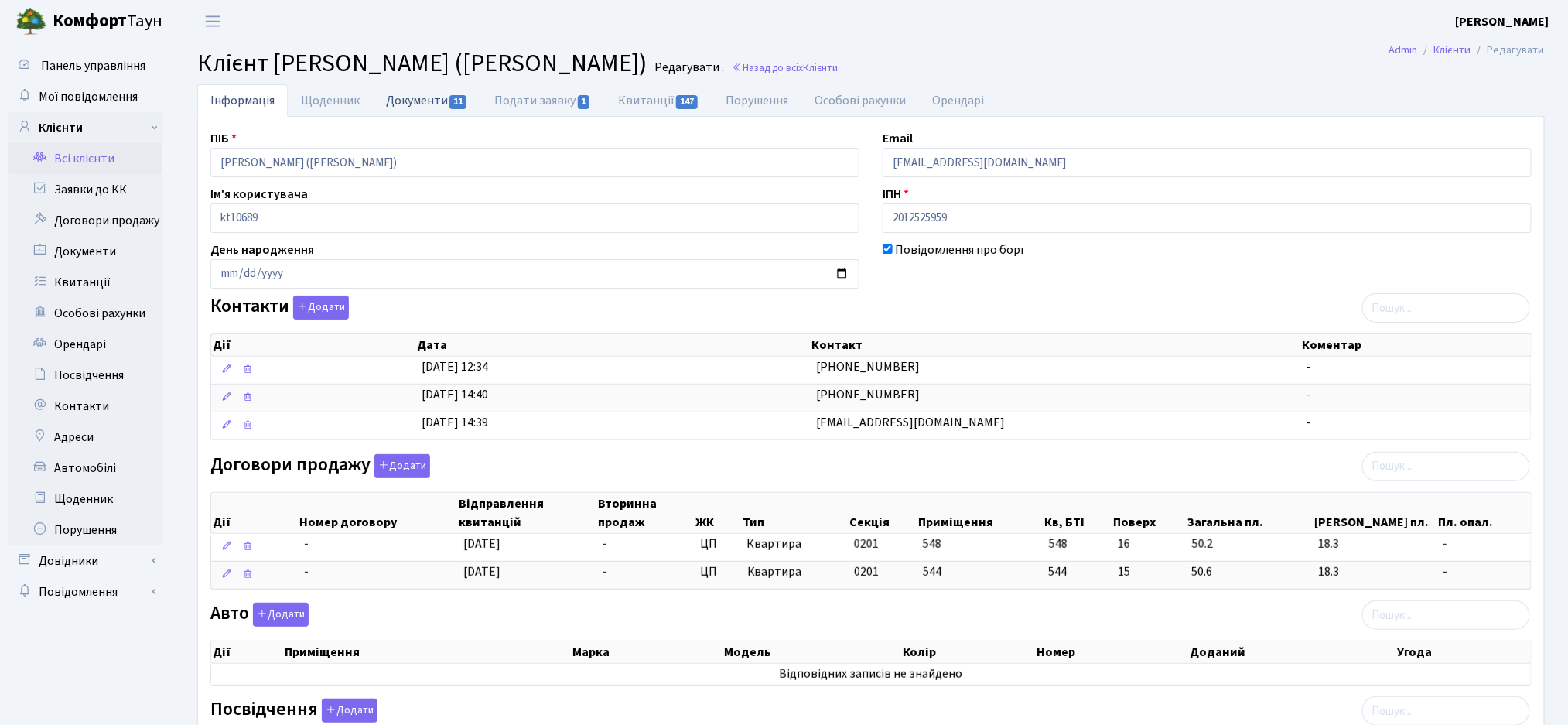
click at [436, 99] on link "Документи 11" at bounding box center [427, 100] width 109 height 31
select select "25"
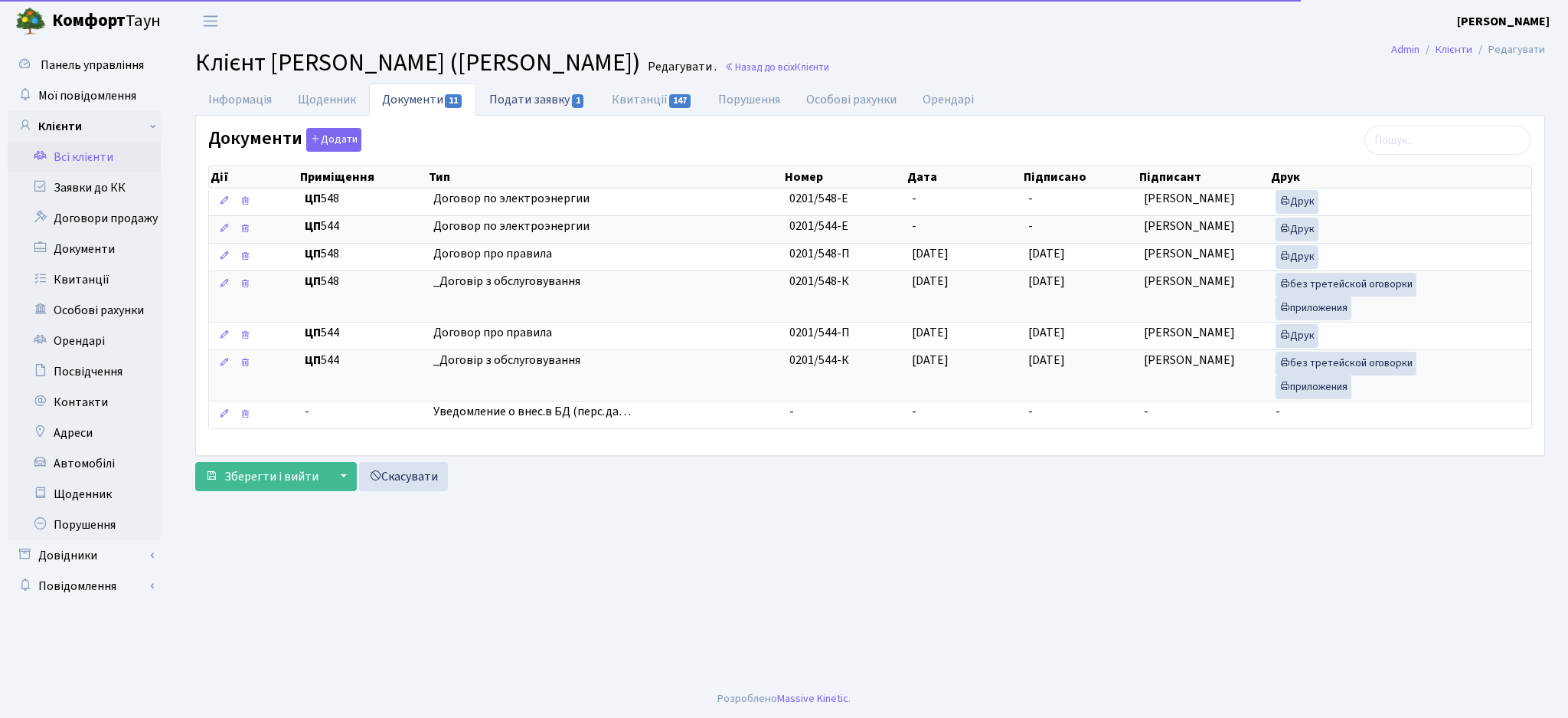
click at [525, 91] on link "Подати заявку 1" at bounding box center [536, 99] width 122 height 31
select select "25"
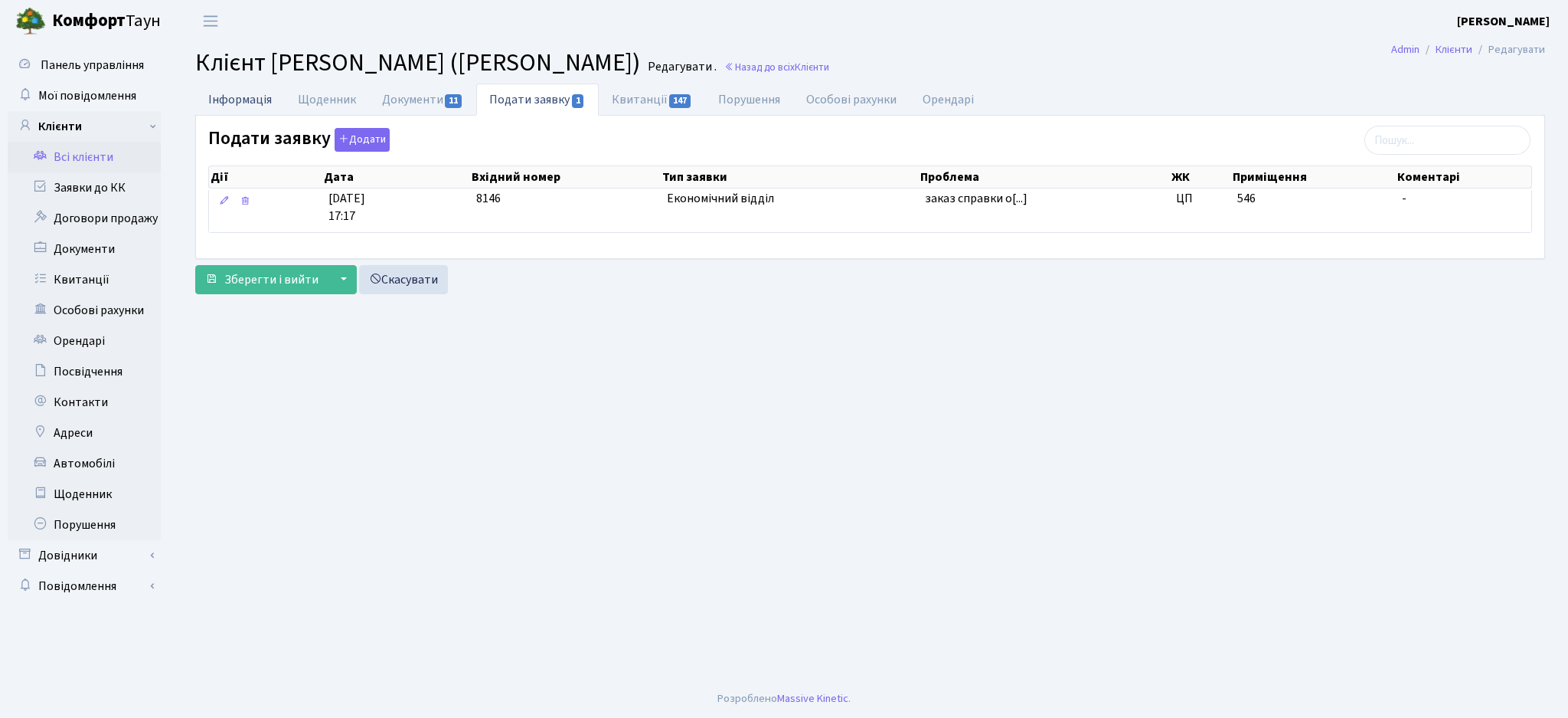
click at [245, 89] on link "Інформація" at bounding box center [239, 99] width 90 height 31
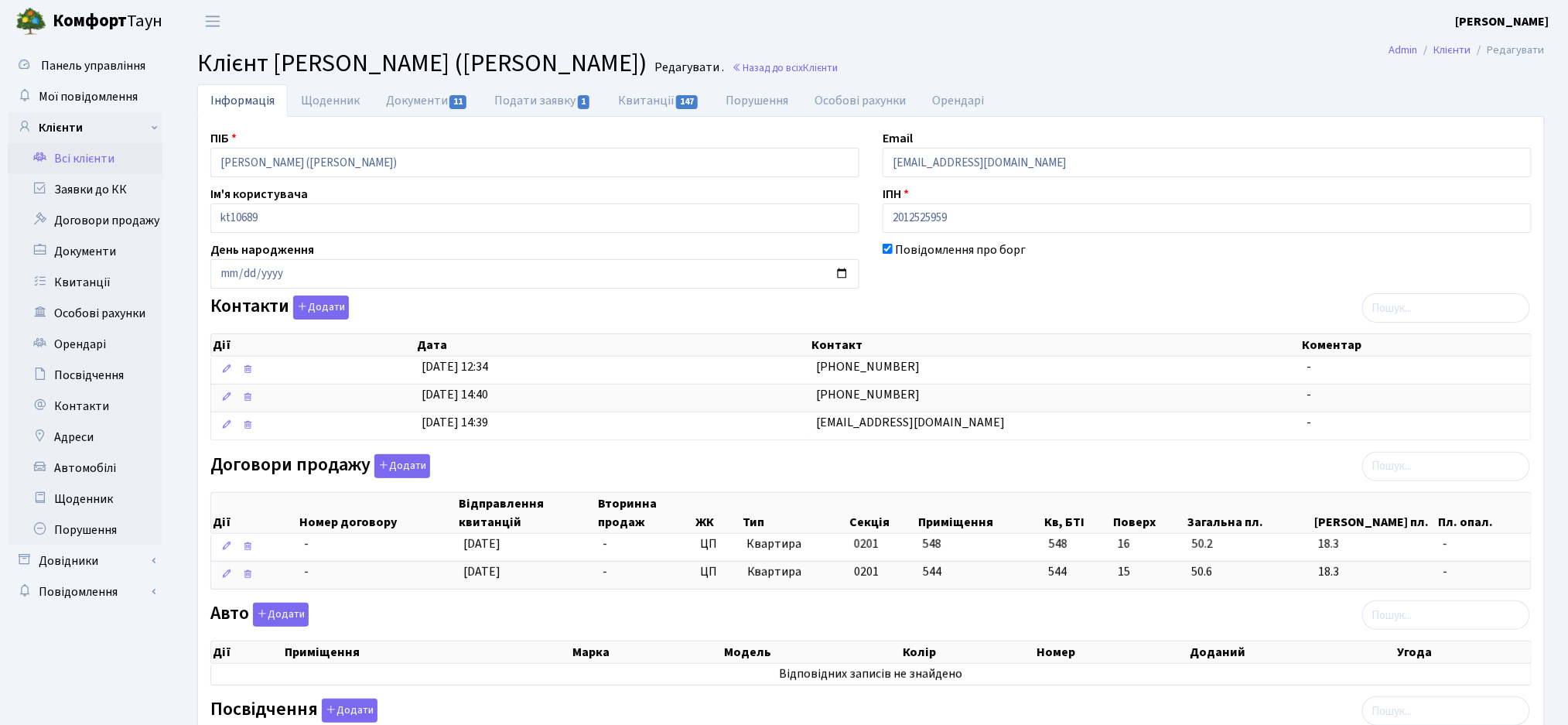
click at [913, 261] on div "Повідомлення про борг" at bounding box center [1207, 265] width 673 height 48
click at [330, 107] on link "Щоденник" at bounding box center [330, 100] width 85 height 31
select select "25"
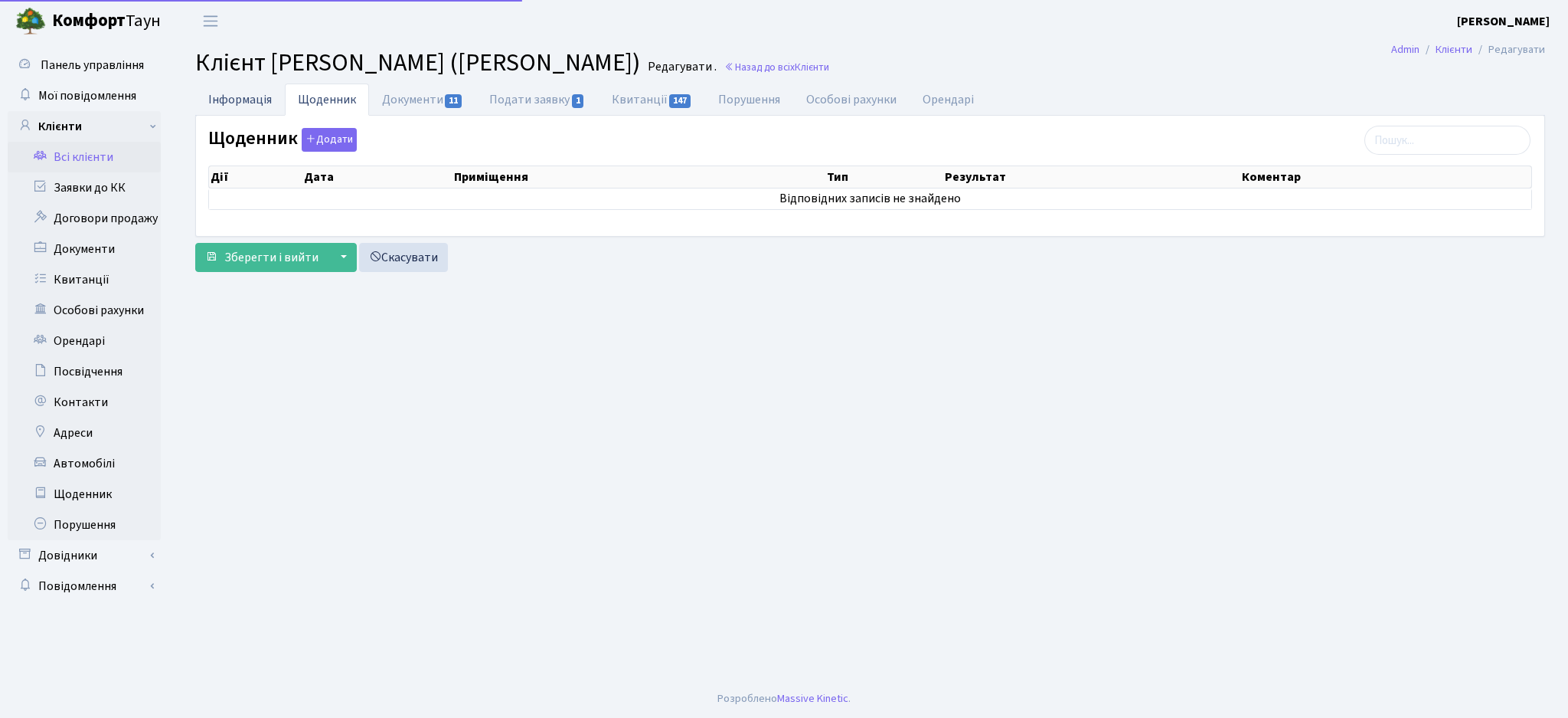
click at [258, 90] on link "Інформація" at bounding box center [239, 99] width 90 height 31
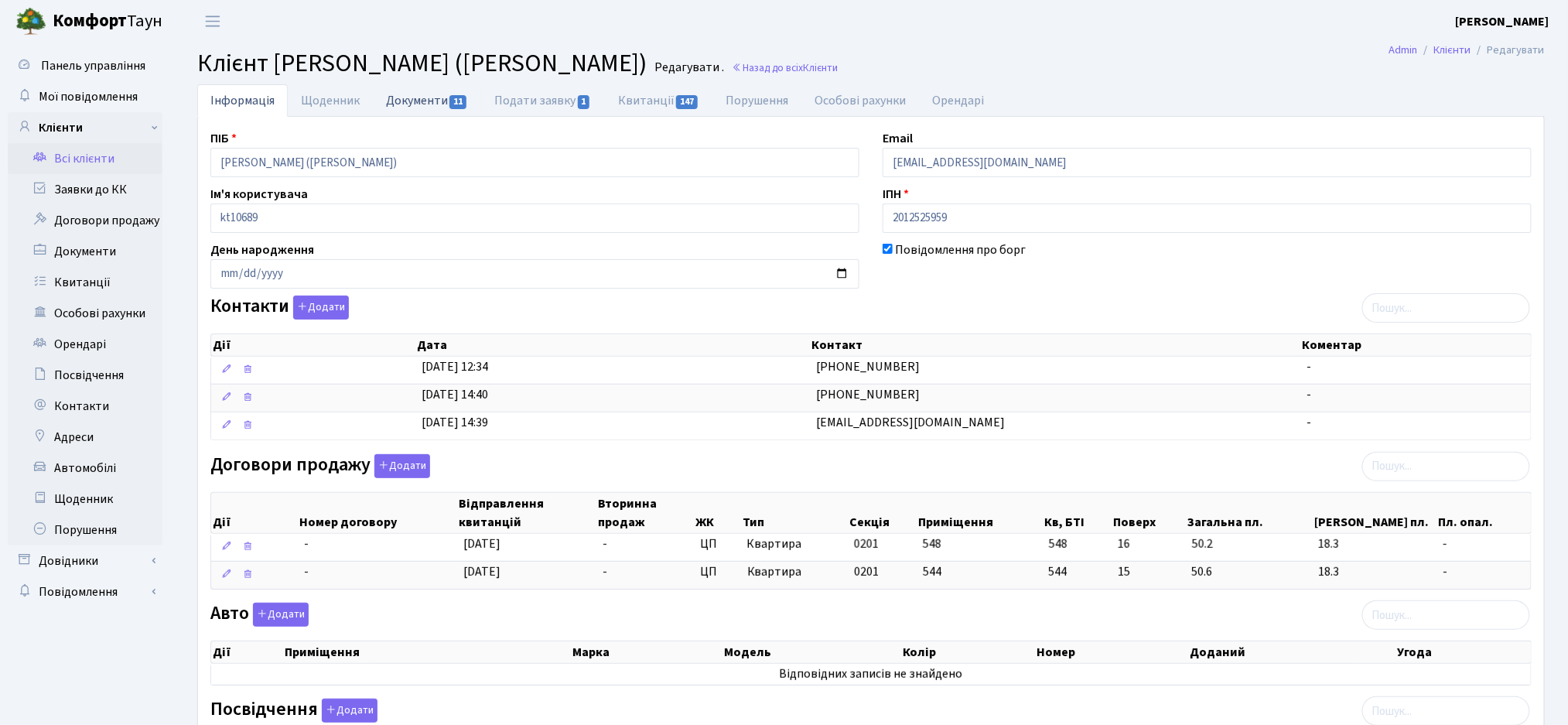
drag, startPoint x: 360, startPoint y: 72, endPoint x: 391, endPoint y: 88, distance: 34.9
click at [360, 72] on span "Клієнт [PERSON_NAME] ([PERSON_NAME])" at bounding box center [422, 63] width 450 height 35
click at [441, 101] on link "Документи 11" at bounding box center [427, 100] width 109 height 31
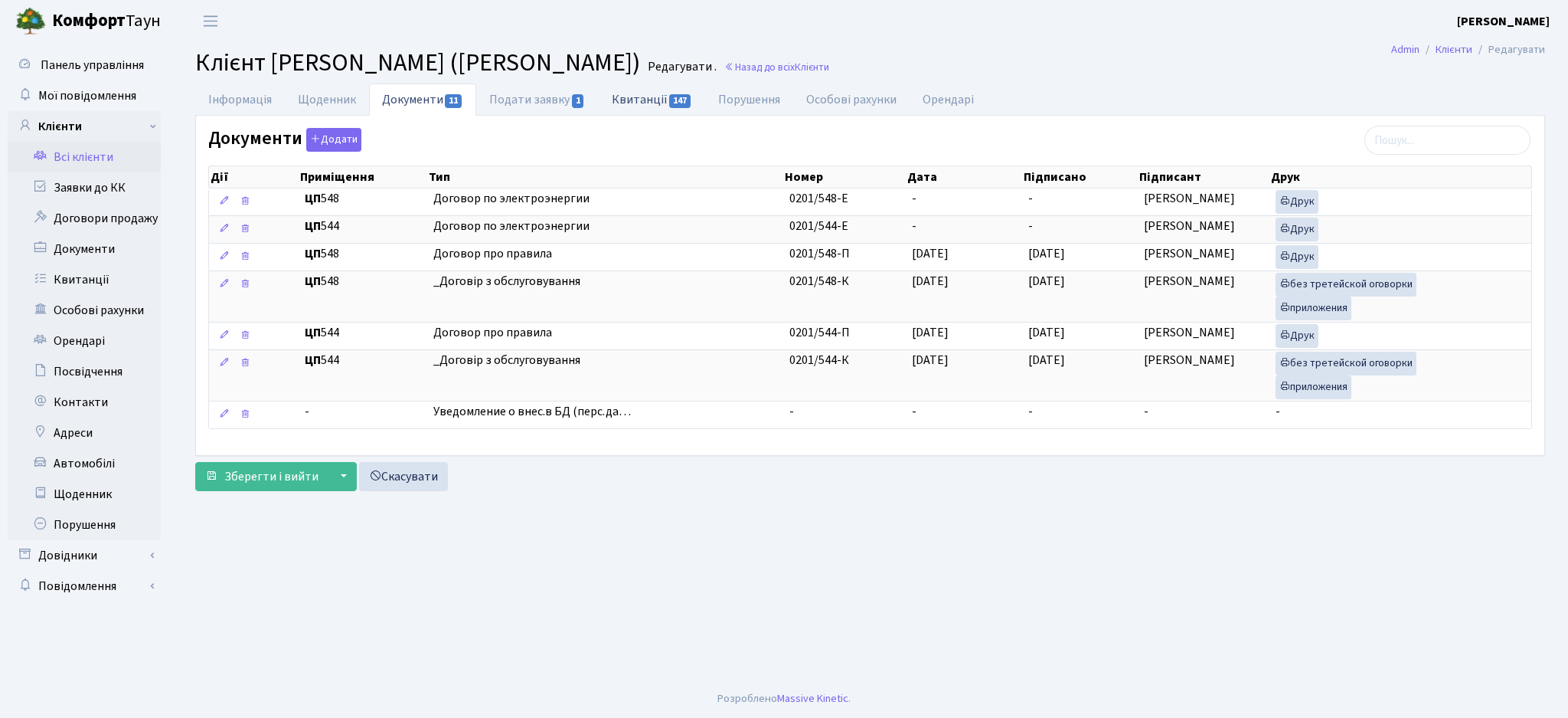
click at [656, 99] on link "Квитанції 147" at bounding box center [652, 99] width 107 height 31
select select "25"
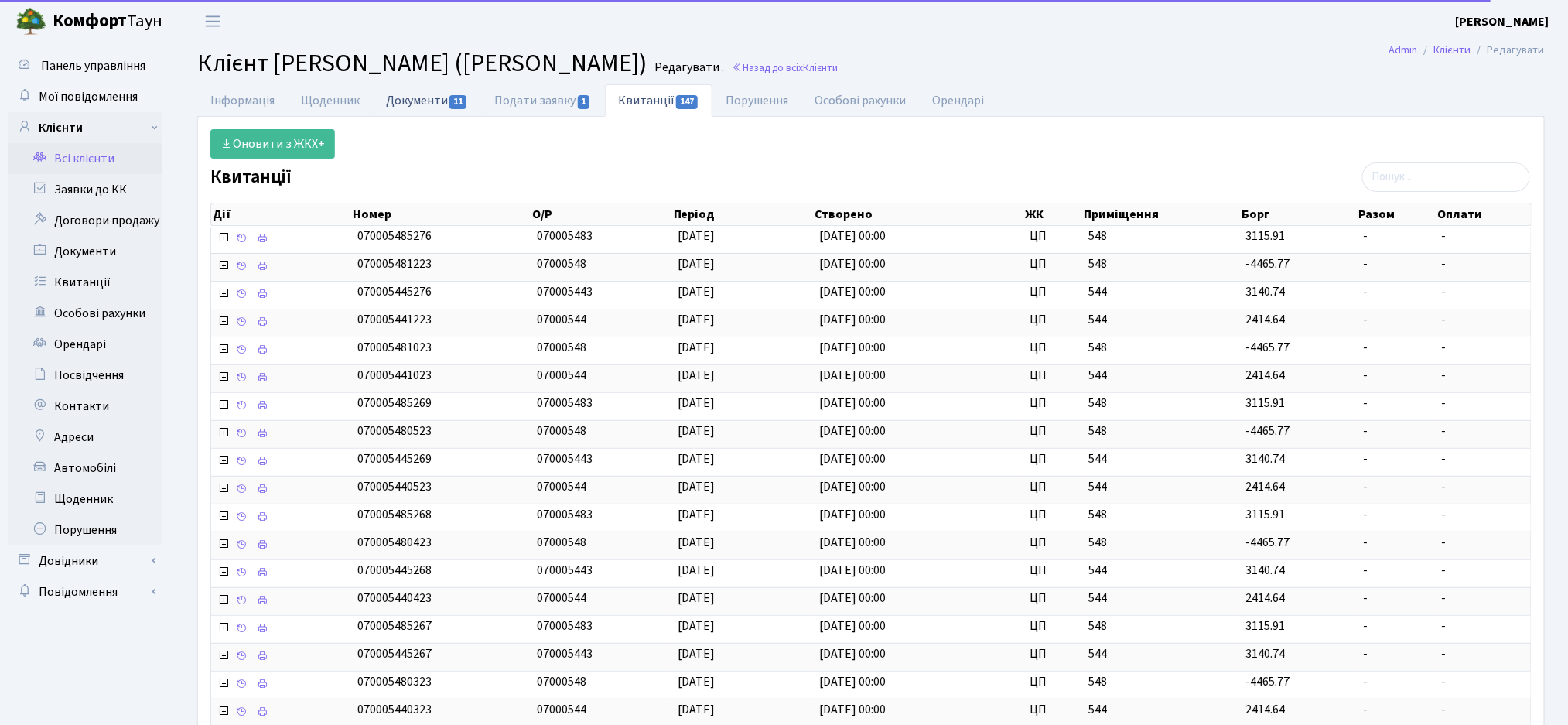
click at [415, 101] on link "Документи 11" at bounding box center [427, 100] width 109 height 31
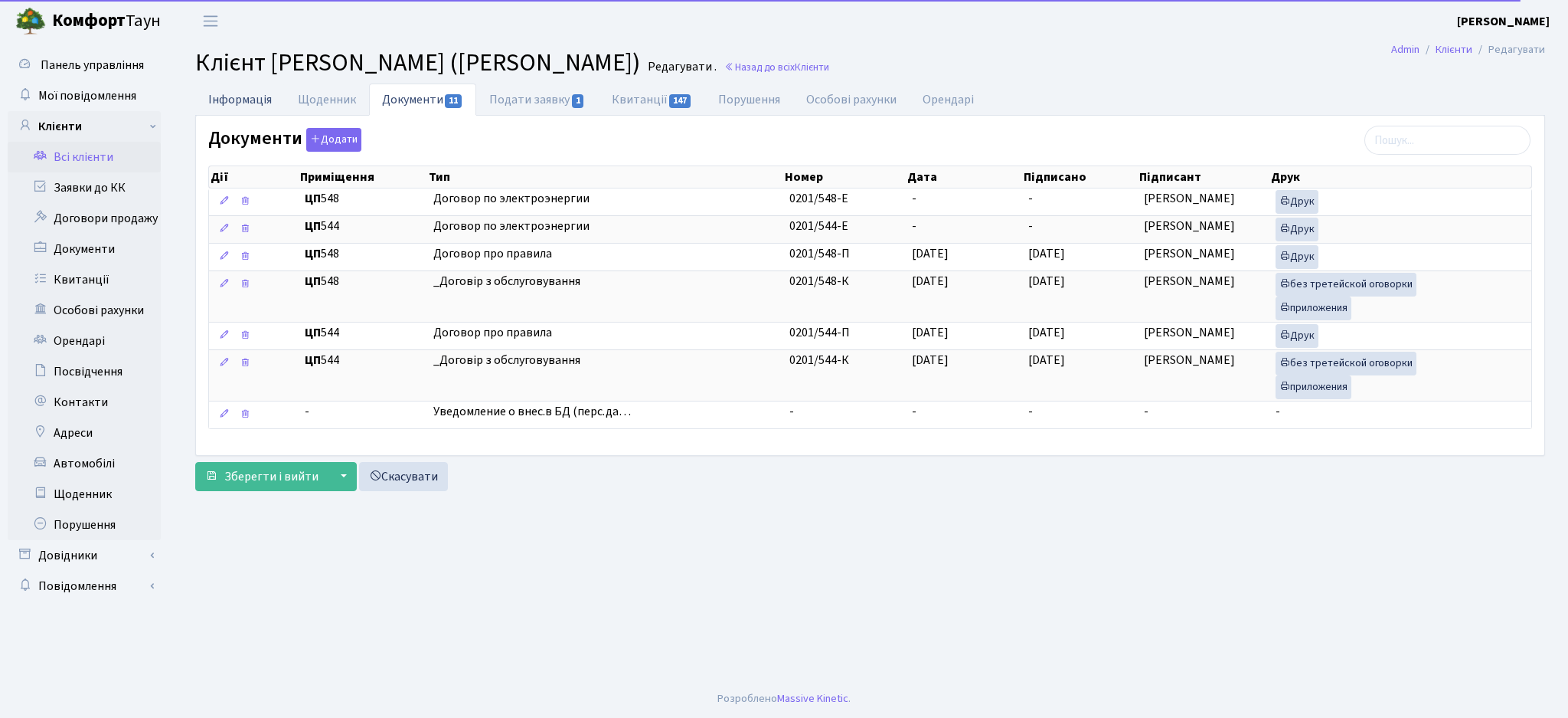
click at [213, 106] on link "Інформація" at bounding box center [239, 99] width 90 height 31
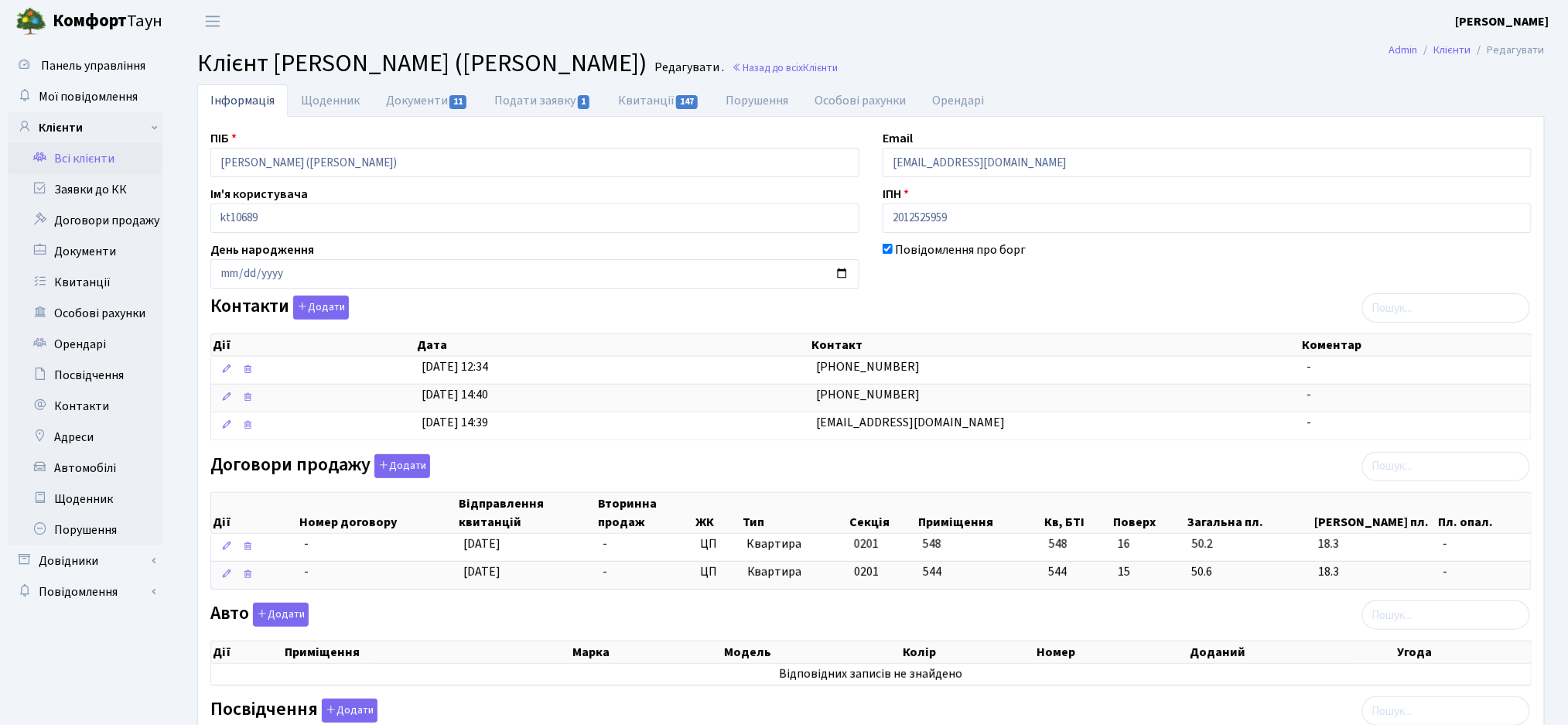
scroll to position [276, 0]
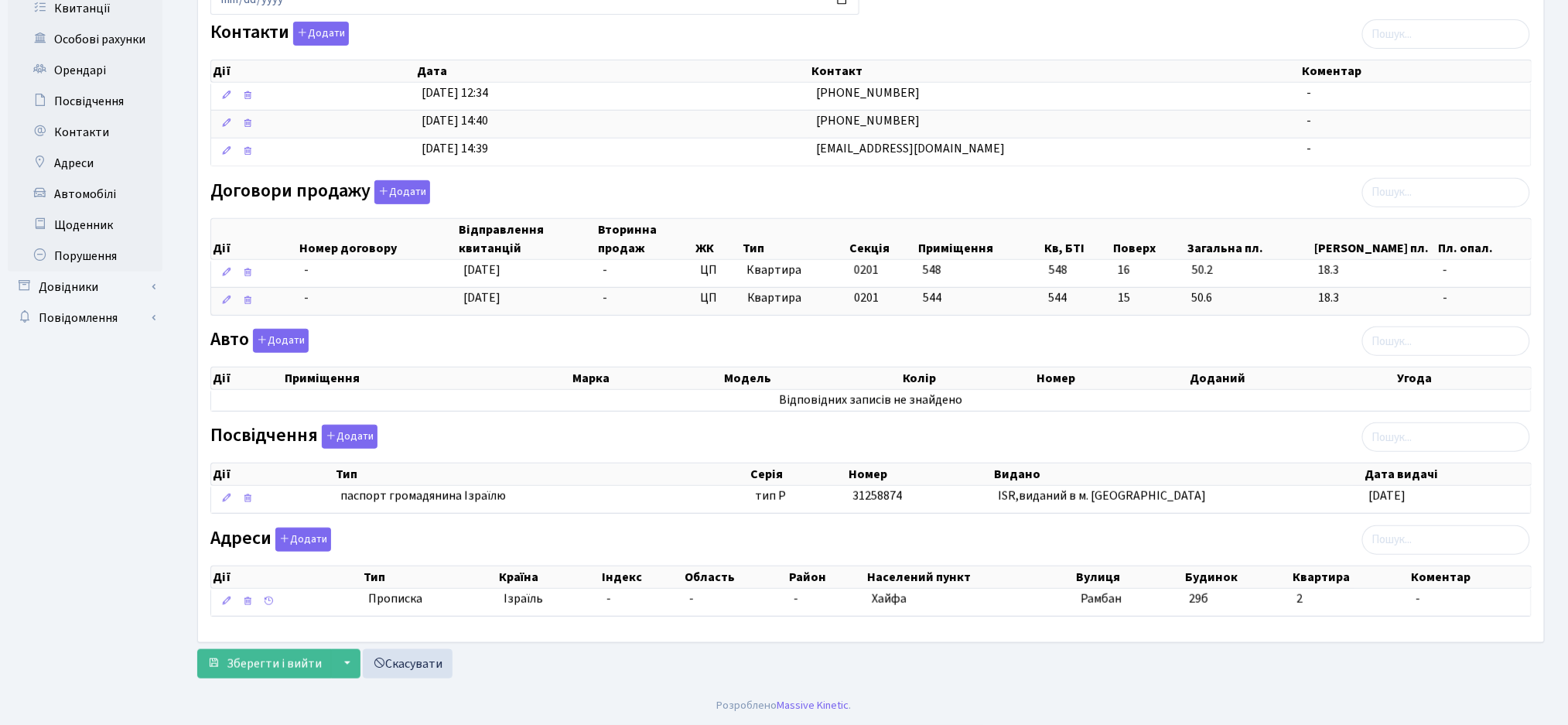
click at [89, 557] on ul "Панель управління Мої повідомлення Клієнти" at bounding box center [85, 227] width 154 height 902
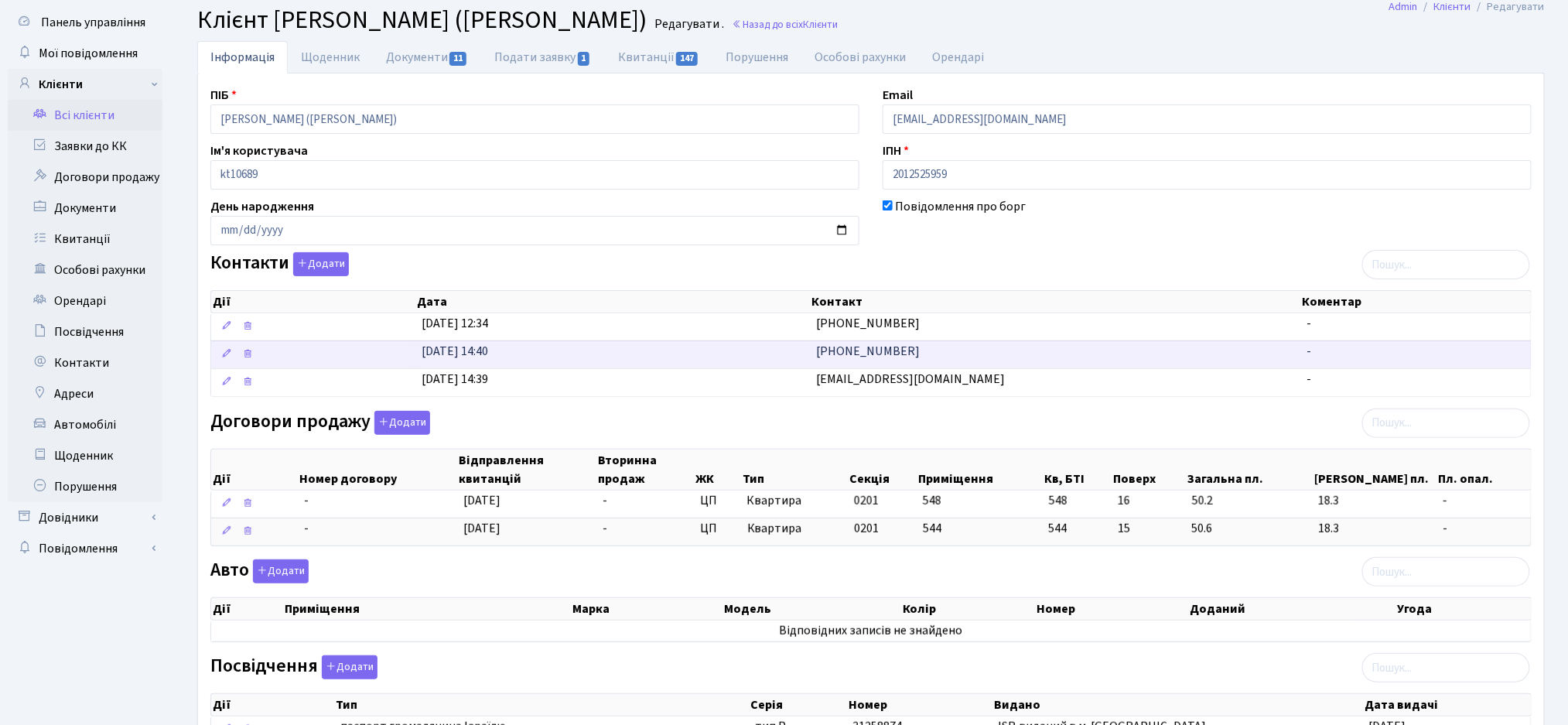
scroll to position [0, 0]
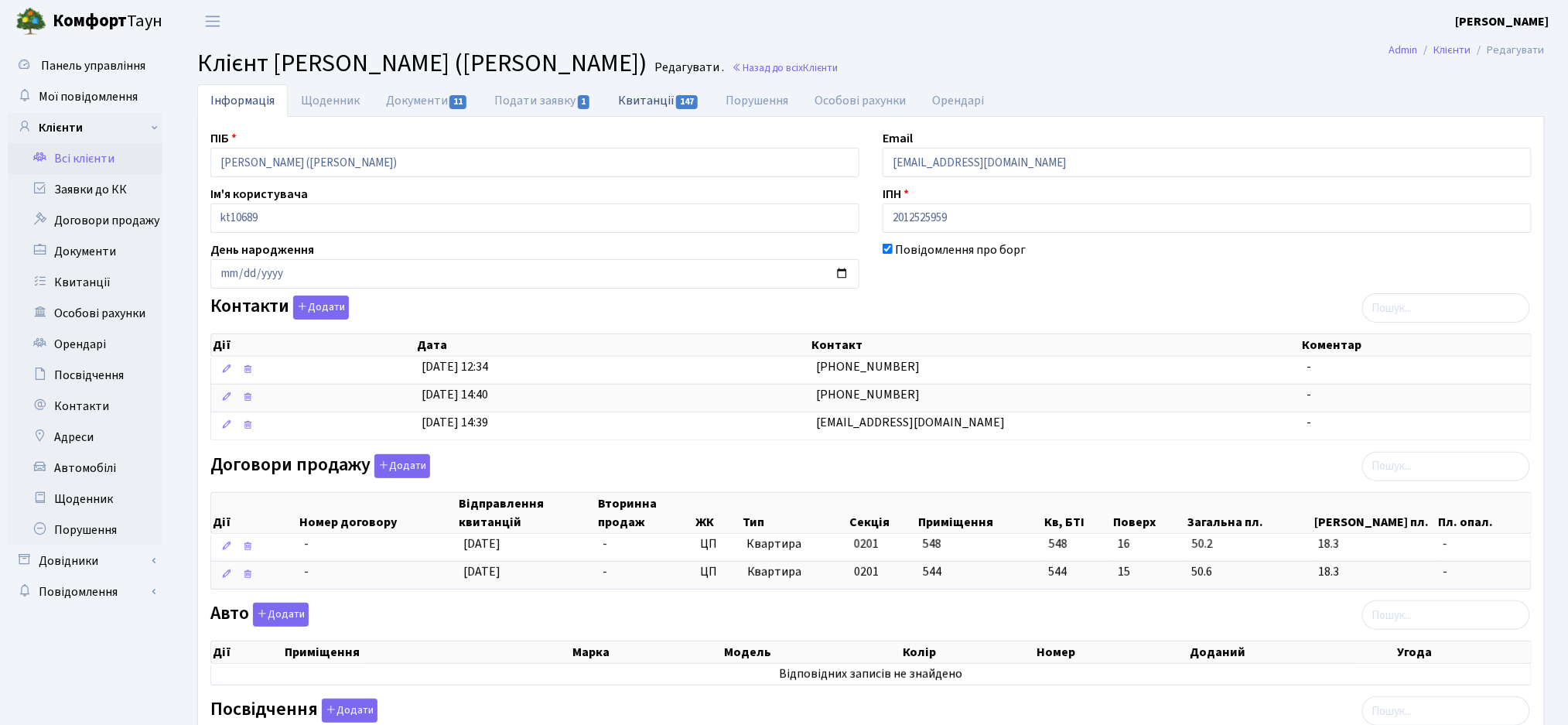
click at [635, 115] on link "Квитанції 147" at bounding box center [658, 100] width 108 height 31
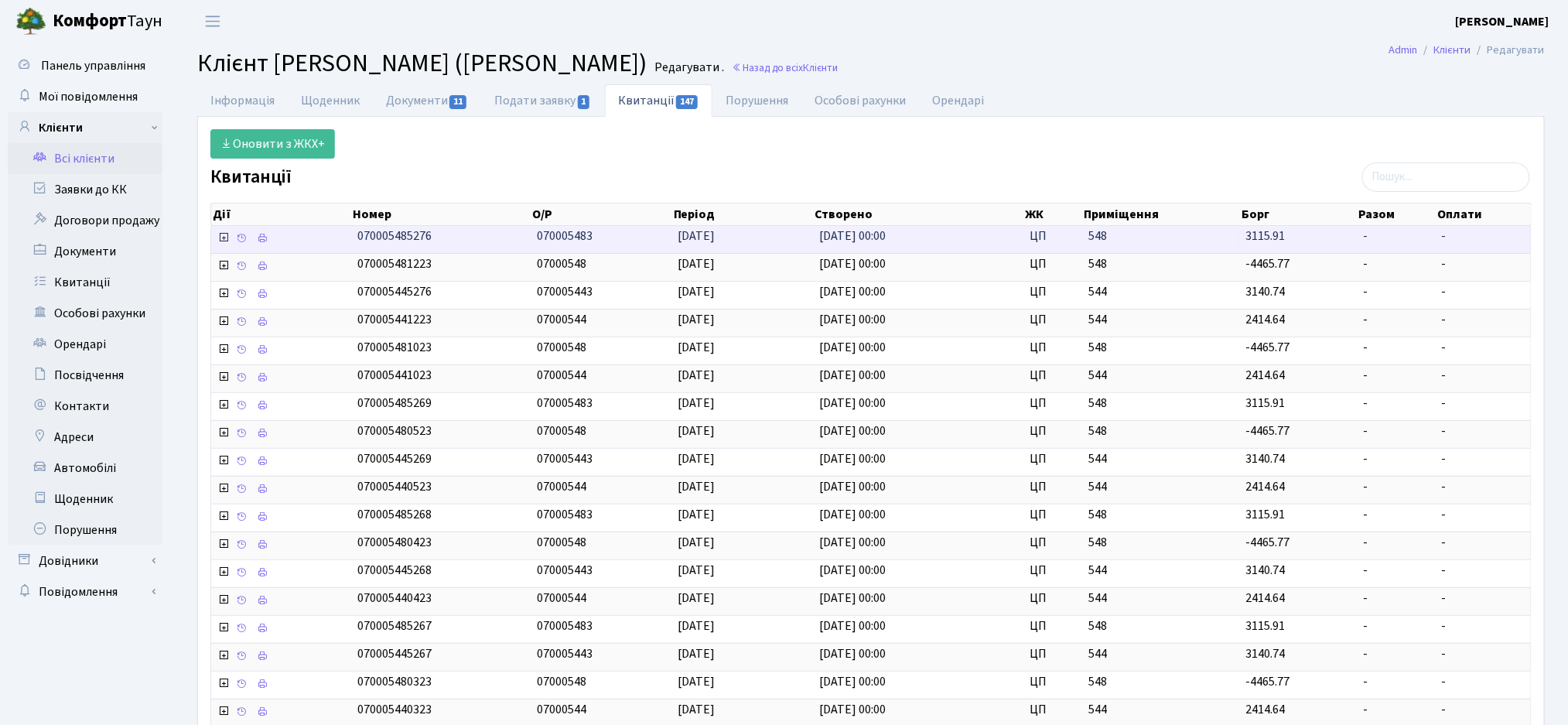
click at [220, 241] on icon at bounding box center [223, 237] width 12 height 12
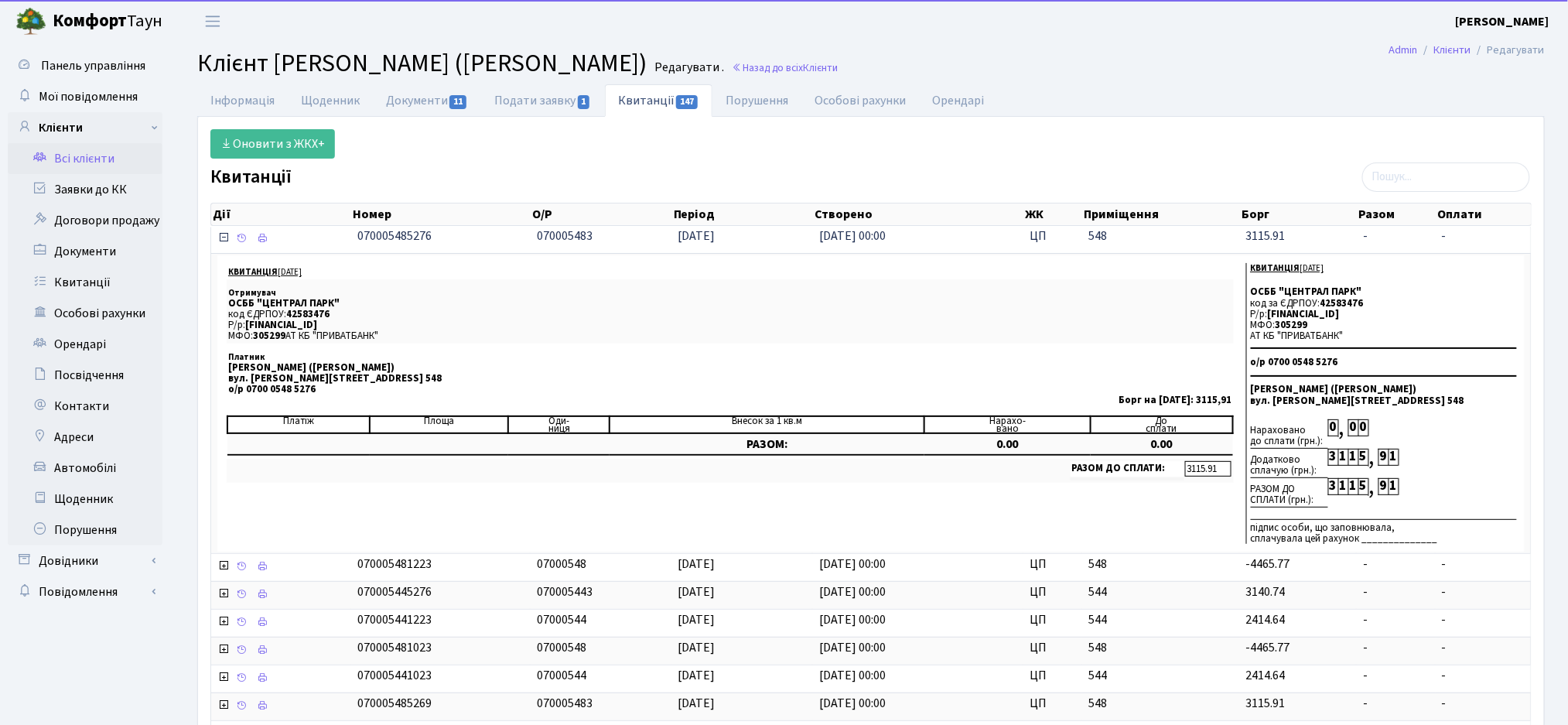
click at [218, 243] on icon at bounding box center [223, 237] width 12 height 12
